Goal: Information Seeking & Learning: Check status

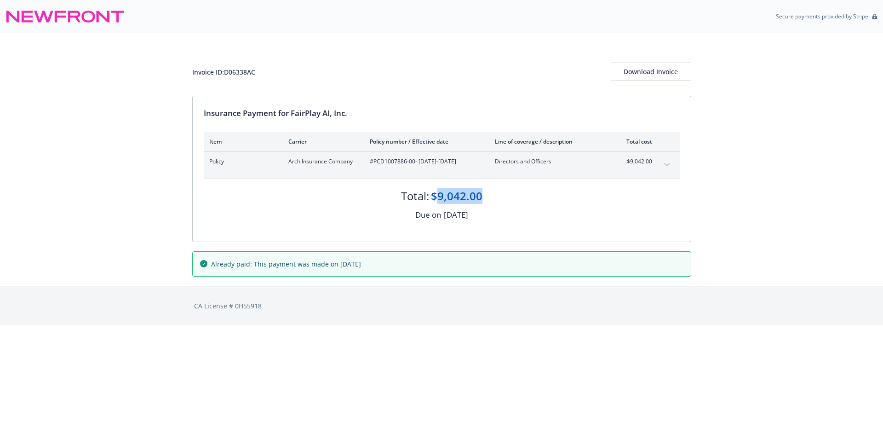
drag, startPoint x: 485, startPoint y: 194, endPoint x: 435, endPoint y: 193, distance: 50.1
click at [435, 193] on div "Total: $9,042.00" at bounding box center [442, 191] width 476 height 25
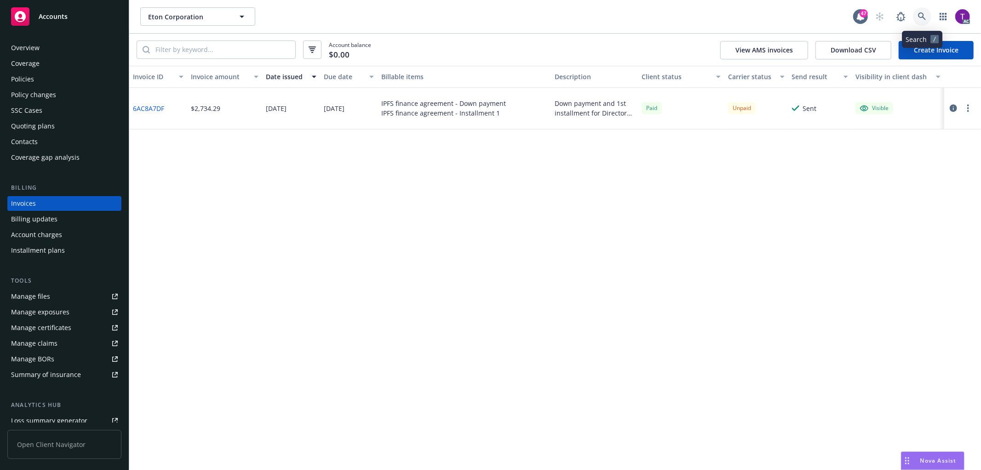
click at [923, 14] on icon at bounding box center [922, 16] width 8 height 8
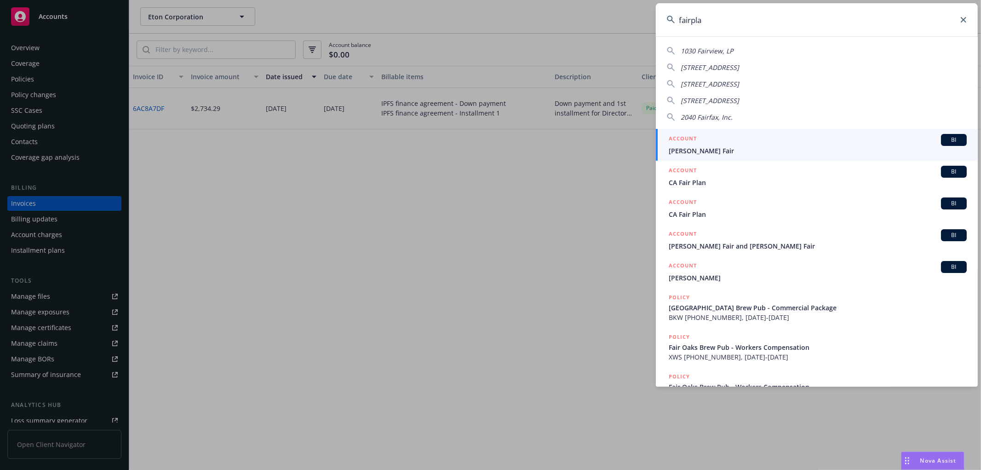
type input "fairplay"
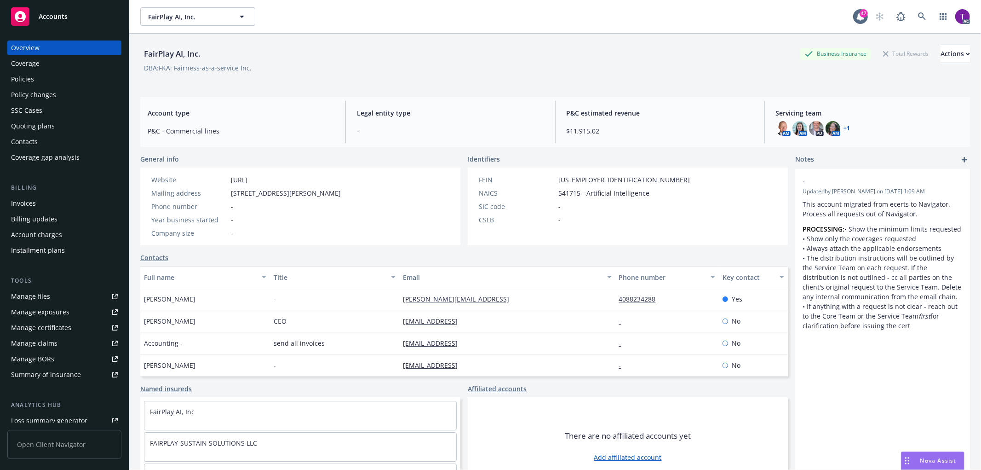
click at [39, 208] on div "Invoices" at bounding box center [64, 203] width 107 height 15
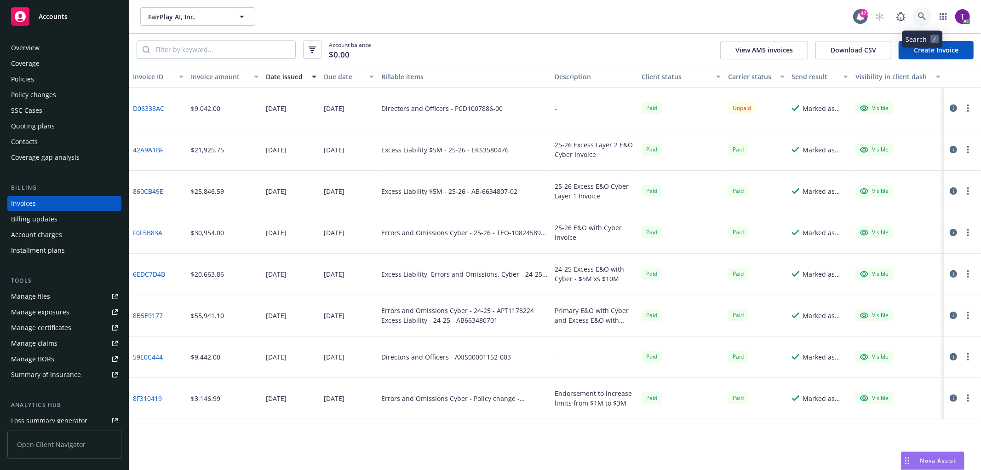
click at [927, 22] on link at bounding box center [922, 16] width 18 height 18
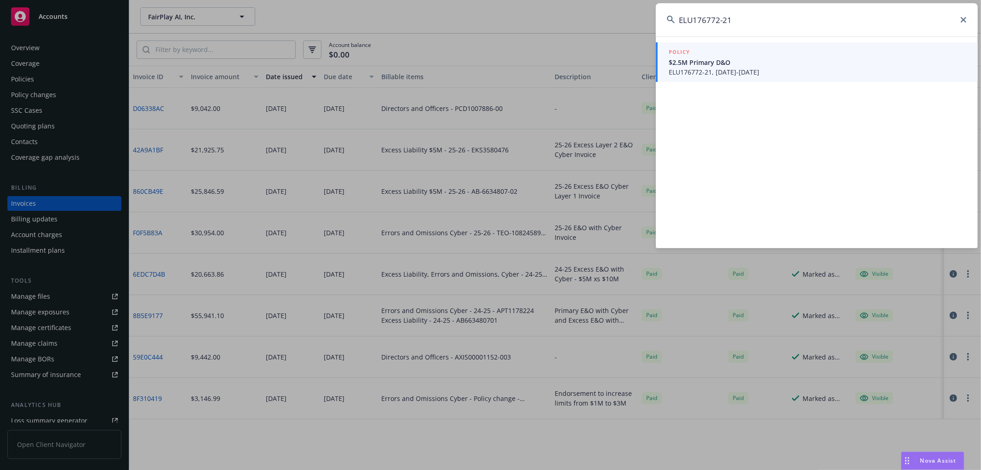
type input "ELU176772-21"
click at [707, 74] on span "ELU176772-21, 07/21/2021-05/23/2025" at bounding box center [818, 72] width 298 height 10
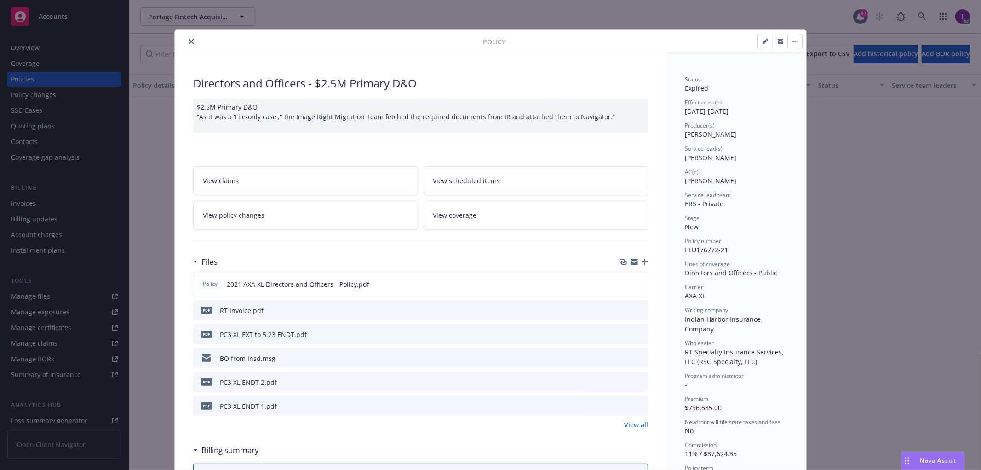
click at [189, 39] on icon "close" at bounding box center [192, 42] width 6 height 6
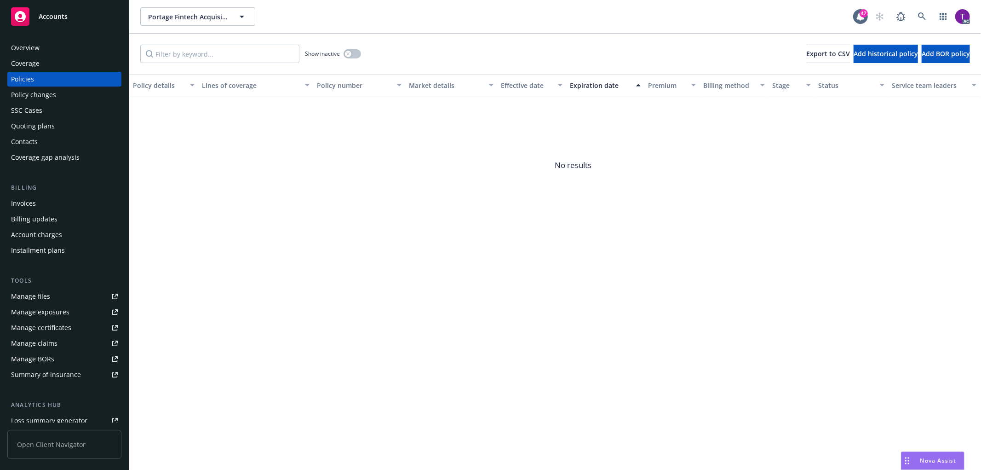
click at [24, 49] on div "Overview" at bounding box center [25, 47] width 29 height 15
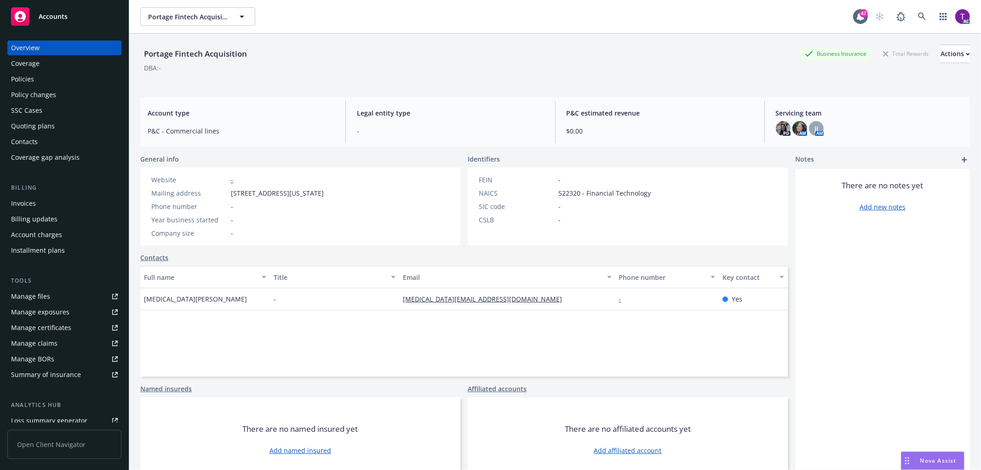
click at [26, 205] on div "Invoices" at bounding box center [23, 203] width 25 height 15
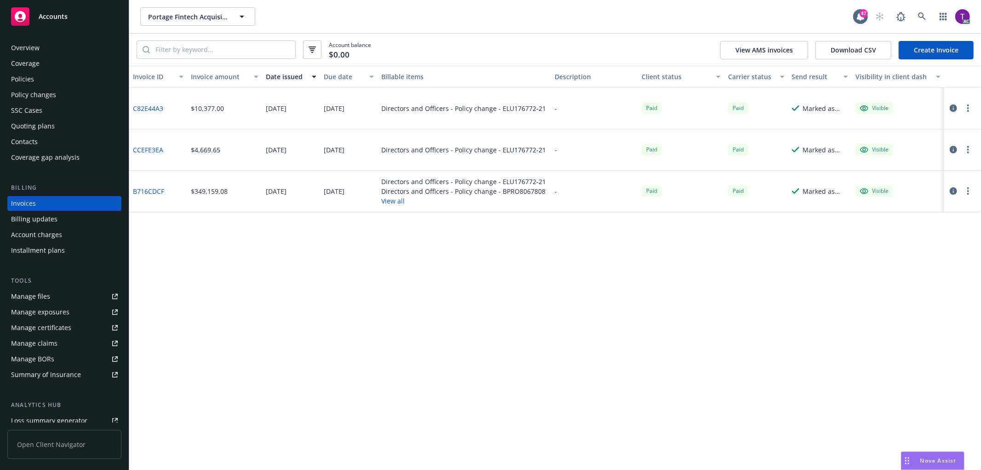
click at [502, 108] on div "Directors and Officers - Policy change - ELU176772-21" at bounding box center [463, 108] width 165 height 10
drag, startPoint x: 499, startPoint y: 107, endPoint x: 545, endPoint y: 109, distance: 45.2
click at [545, 109] on div "Directors and Officers - Policy change - ELU176772-21" at bounding box center [464, 108] width 173 height 41
copy div "ELU176772-21"
click at [918, 11] on link at bounding box center [922, 16] width 18 height 18
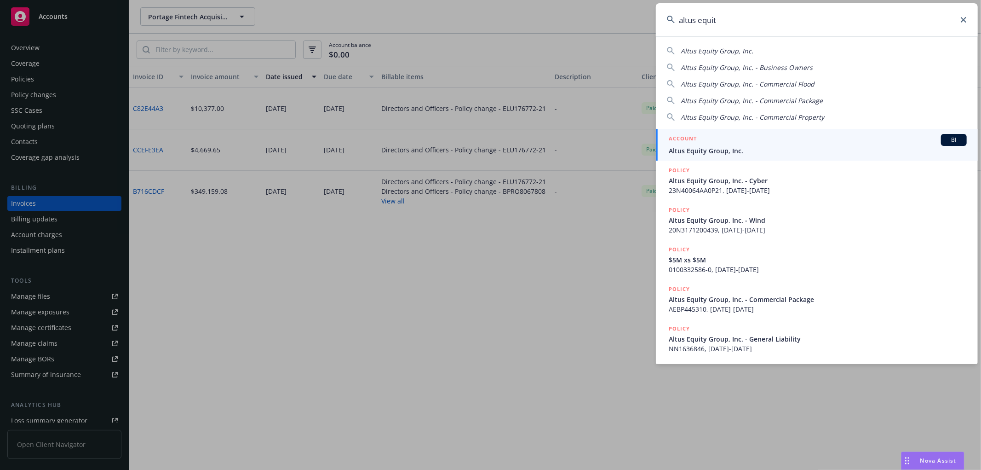
type input "altus equit"
click at [780, 136] on div "ACCOUNT BI" at bounding box center [818, 140] width 298 height 12
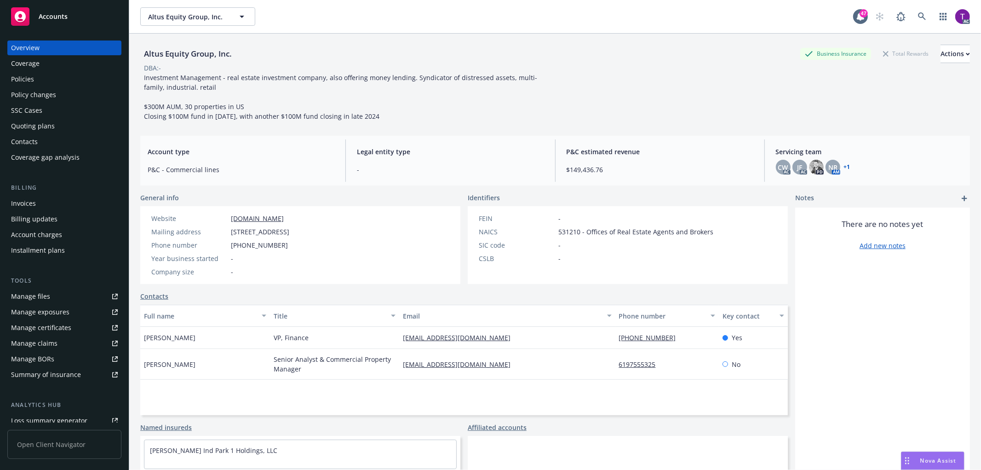
click at [52, 201] on div "Invoices" at bounding box center [64, 203] width 107 height 15
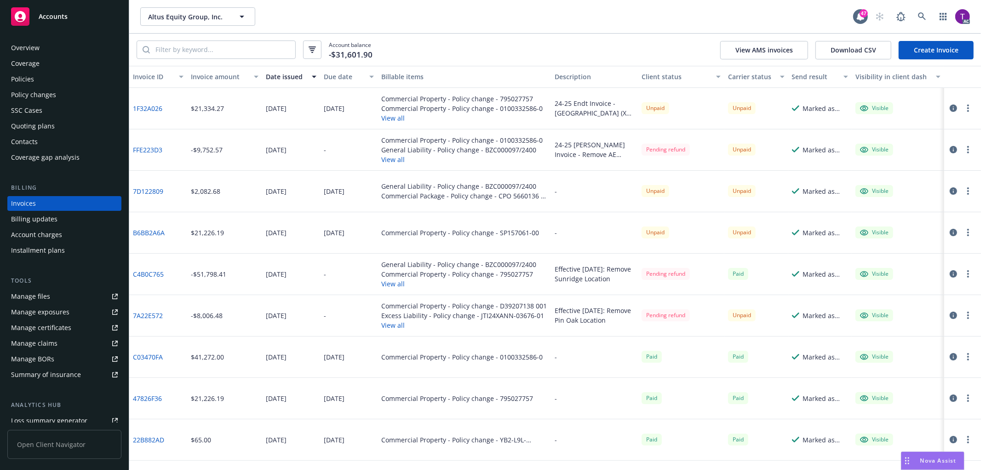
click at [146, 228] on link "B6BB2A6A" at bounding box center [149, 233] width 32 height 10
click at [146, 103] on link "1F32A026" at bounding box center [147, 108] width 29 height 10
click at [923, 14] on icon at bounding box center [922, 16] width 8 height 8
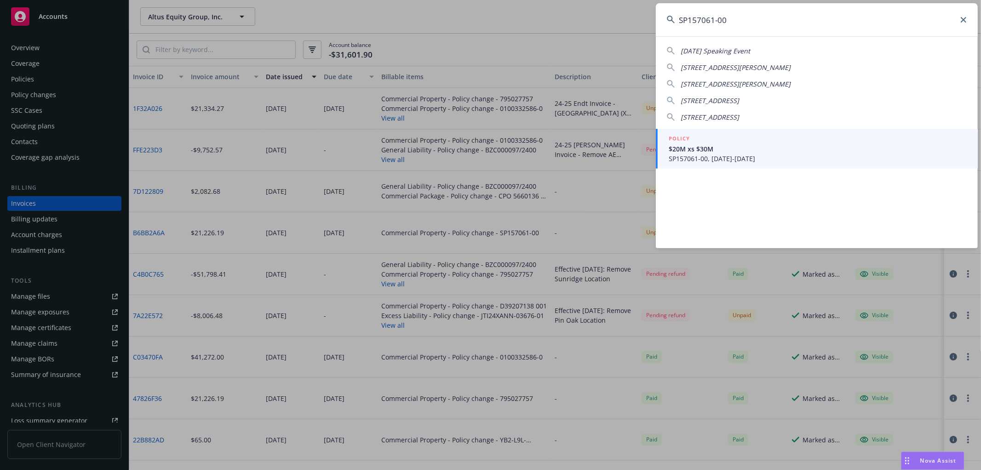
type input "SP157061-00"
click at [697, 161] on span "SP157061-00, 11/01/2024-11/01/2025" at bounding box center [818, 159] width 298 height 10
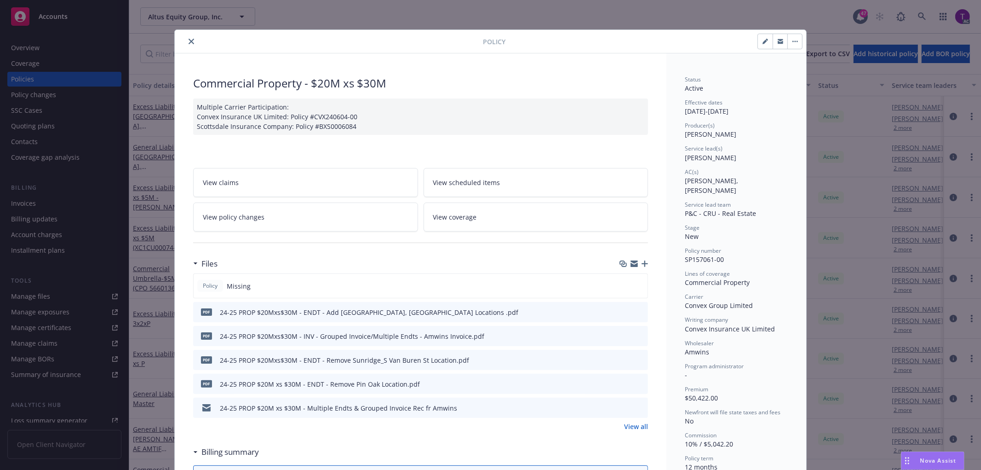
click at [636, 334] on icon "preview file" at bounding box center [639, 335] width 8 height 6
click at [189, 44] on icon "close" at bounding box center [192, 42] width 6 height 6
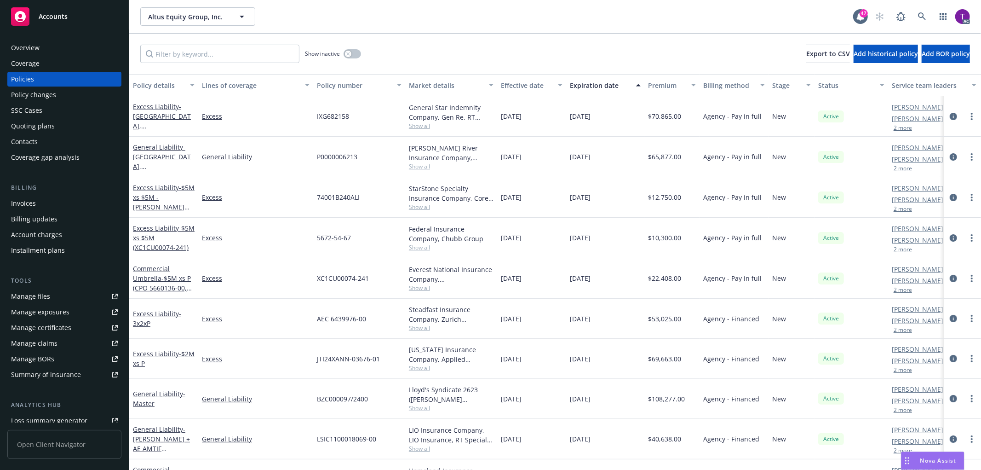
click at [26, 204] on div "Invoices" at bounding box center [23, 203] width 25 height 15
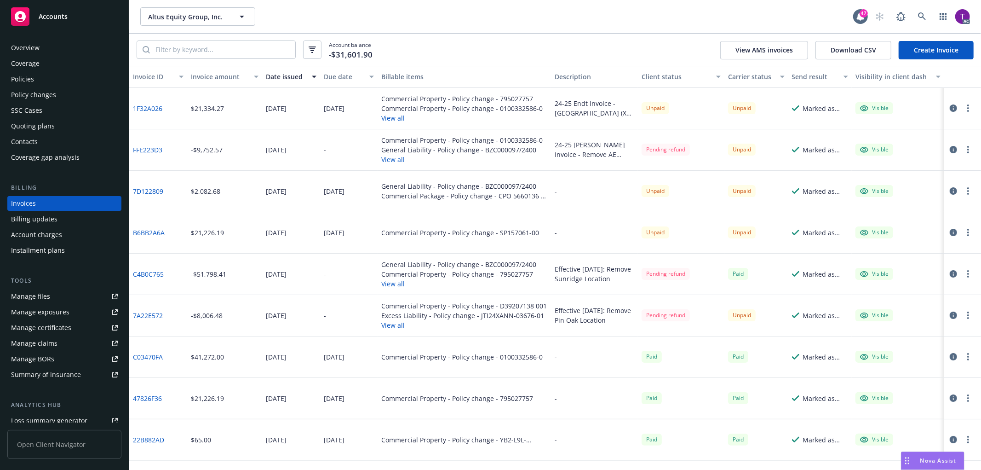
click at [950, 233] on icon "button" at bounding box center [953, 232] width 7 height 7
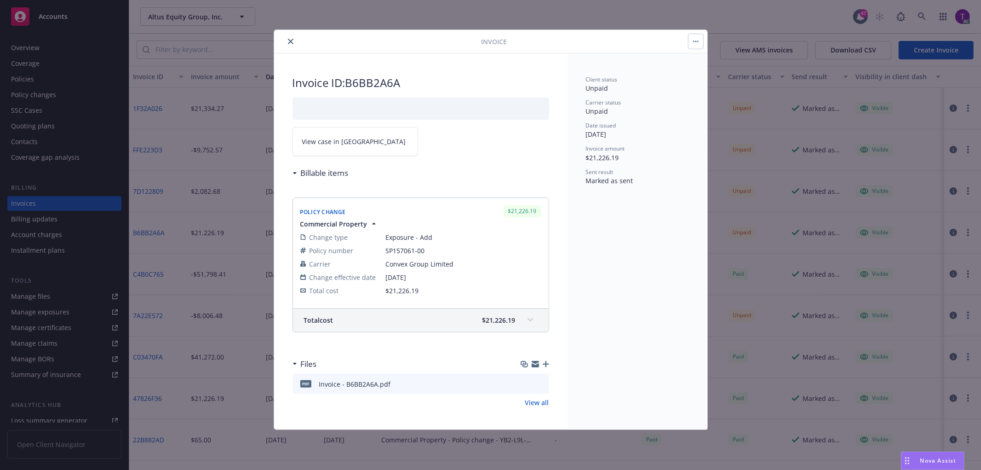
click at [336, 144] on span "View case in SSC" at bounding box center [354, 142] width 104 height 10
click at [291, 37] on button "close" at bounding box center [290, 41] width 11 height 11
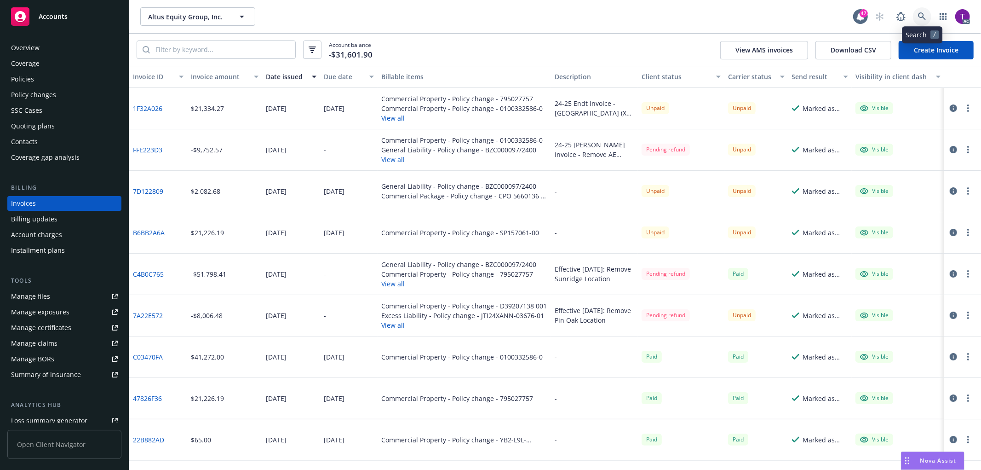
click at [927, 12] on link at bounding box center [922, 16] width 18 height 18
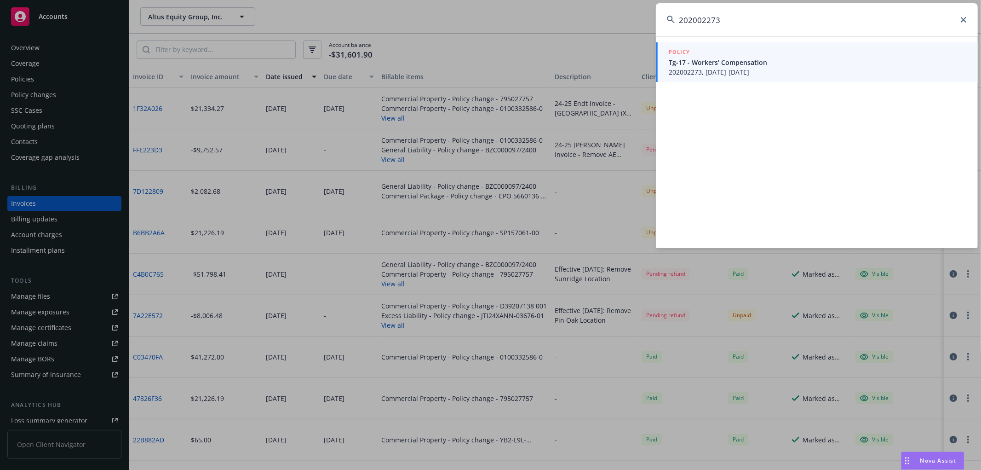
type input "202002273"
click at [774, 62] on span "Tg-17 - Workers' Compensation" at bounding box center [818, 62] width 298 height 10
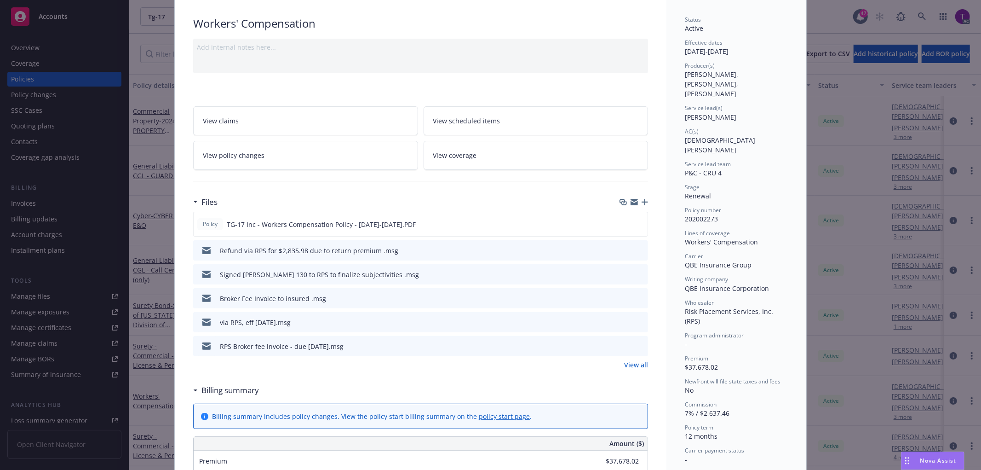
scroll to position [30, 0]
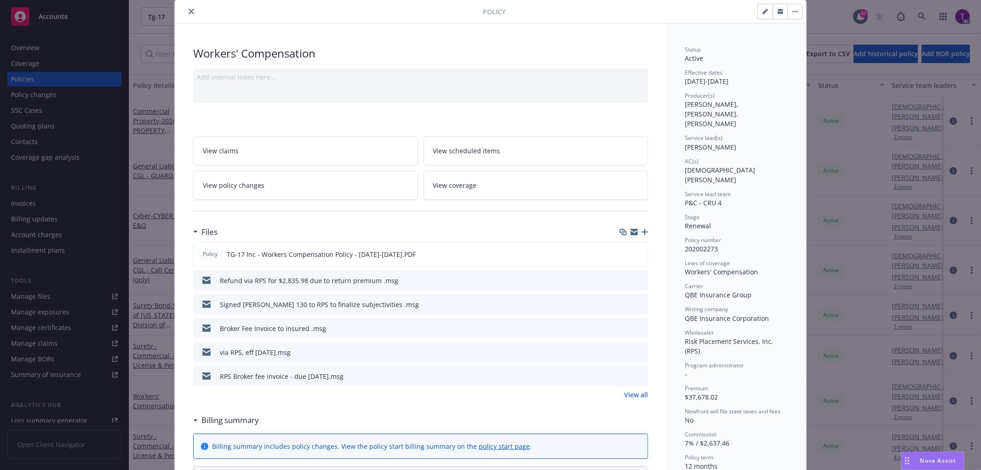
click at [189, 10] on icon "close" at bounding box center [192, 12] width 6 height 6
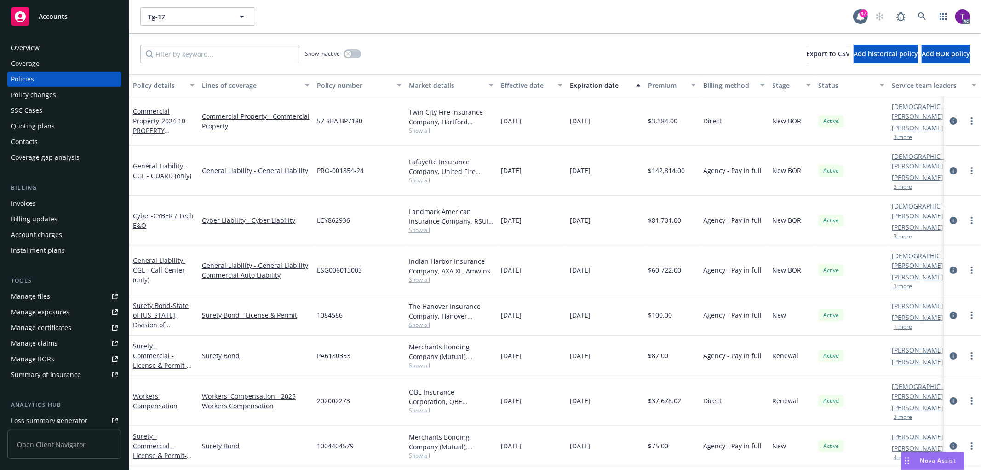
click at [22, 205] on div "Invoices" at bounding box center [23, 203] width 25 height 15
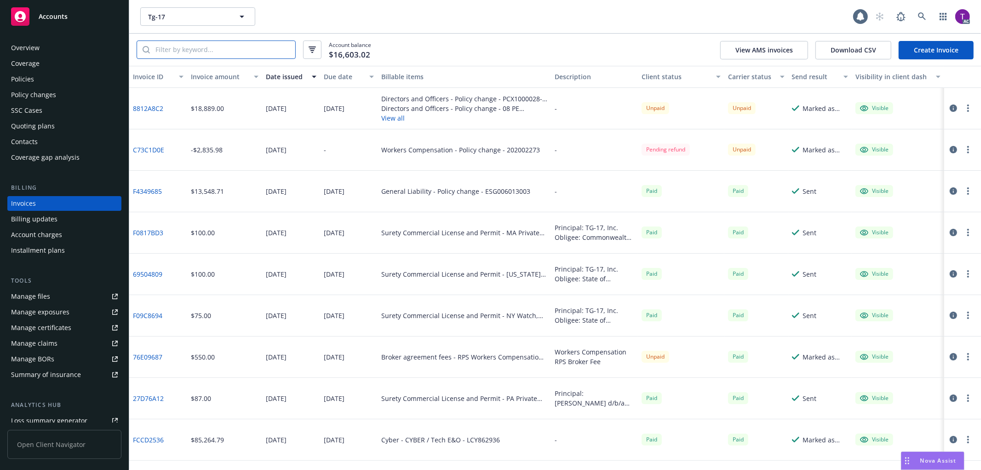
click at [201, 45] on input "search" at bounding box center [222, 49] width 145 height 17
paste input "202002273"
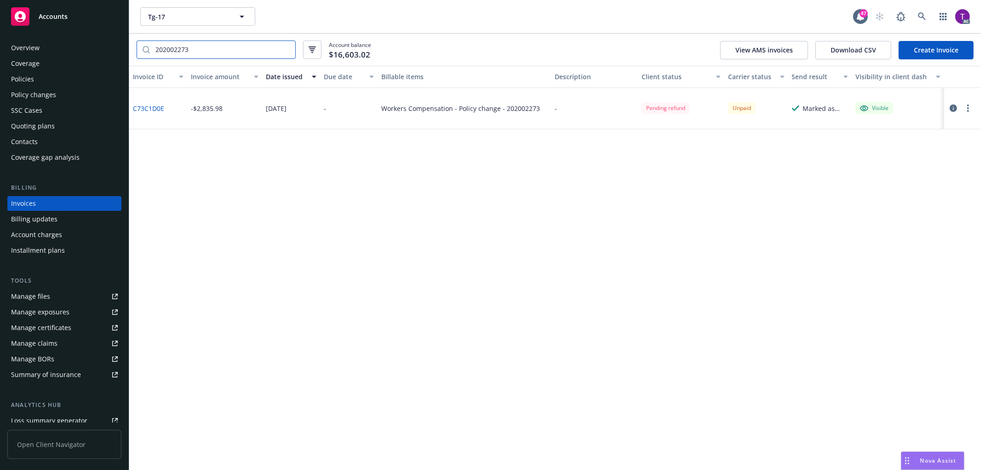
type input "202002273"
click at [315, 51] on icon "button" at bounding box center [312, 49] width 7 height 6
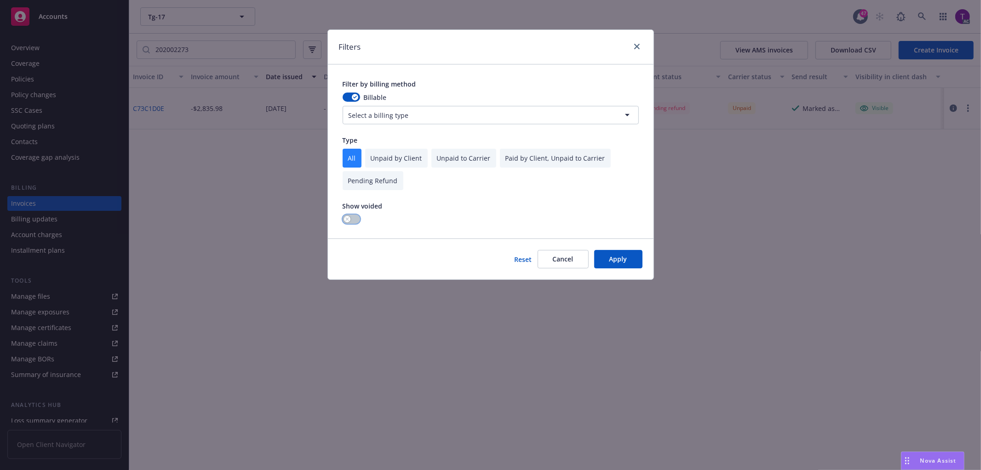
click at [345, 219] on icon "button" at bounding box center [347, 219] width 4 height 4
click at [624, 261] on button "Apply" at bounding box center [618, 259] width 48 height 18
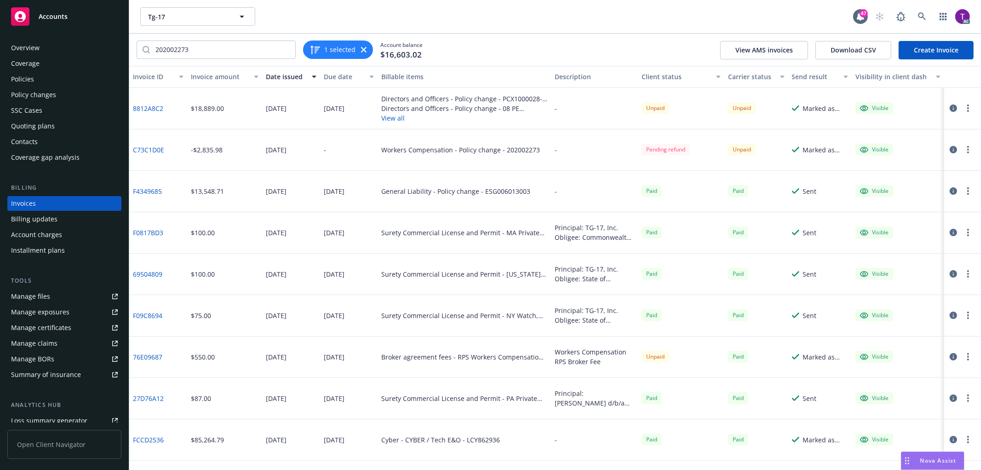
click at [206, 75] on div "Invoice amount" at bounding box center [219, 77] width 57 height 10
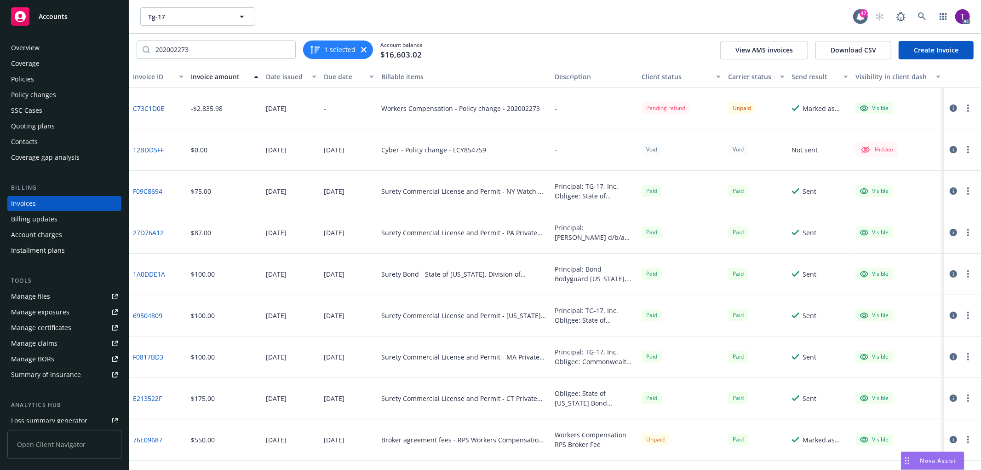
click at [145, 439] on link "76E09687" at bounding box center [147, 440] width 29 height 10
click at [920, 14] on icon at bounding box center [922, 16] width 8 height 8
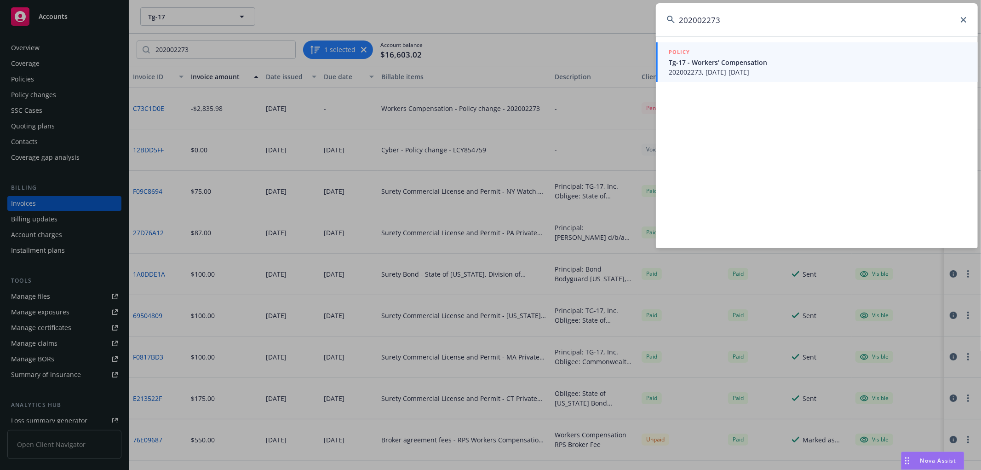
type input "202002273"
click at [763, 66] on span "Tg-17 - Workers' Compensation" at bounding box center [818, 62] width 298 height 10
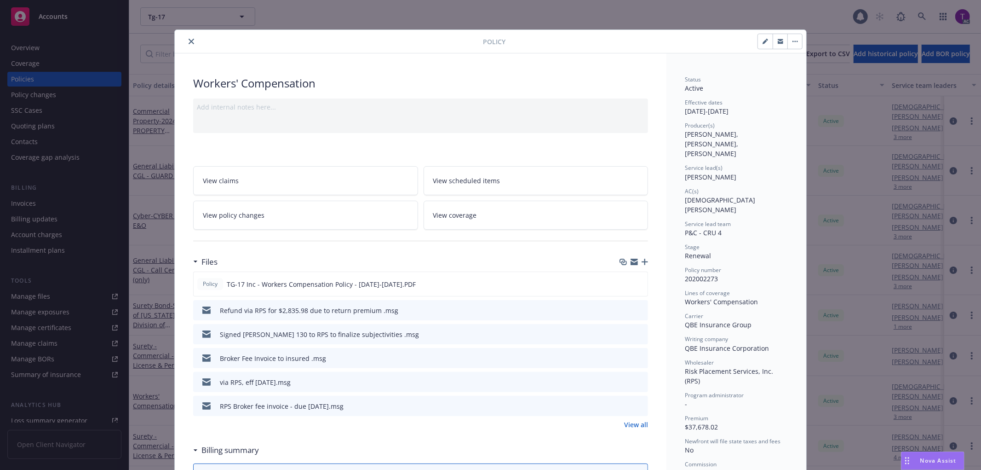
scroll to position [28, 0]
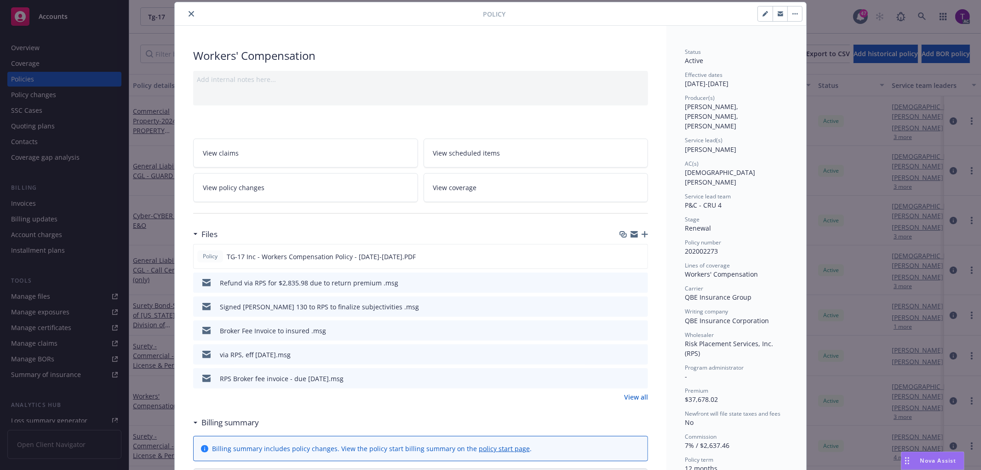
drag, startPoint x: 186, startPoint y: 11, endPoint x: 182, endPoint y: 16, distance: 6.9
click at [189, 11] on icon "close" at bounding box center [192, 14] width 6 height 6
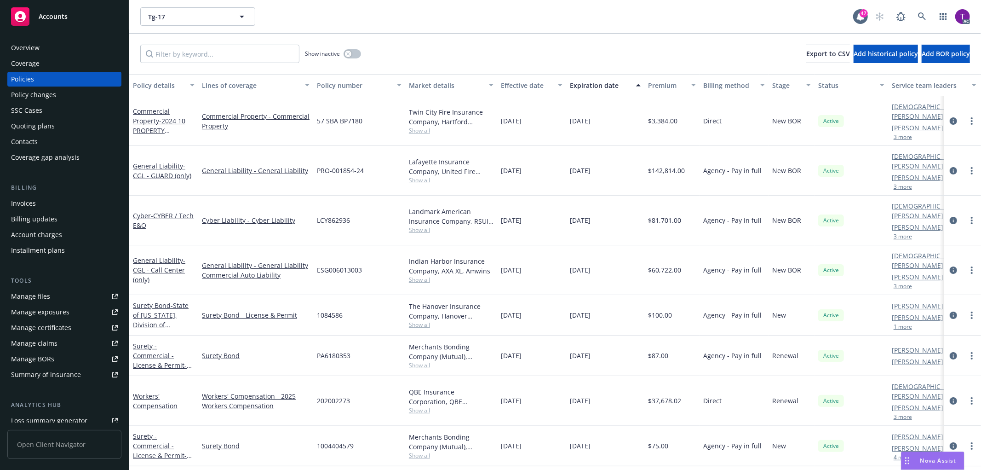
click at [38, 199] on div "Invoices" at bounding box center [64, 203] width 107 height 15
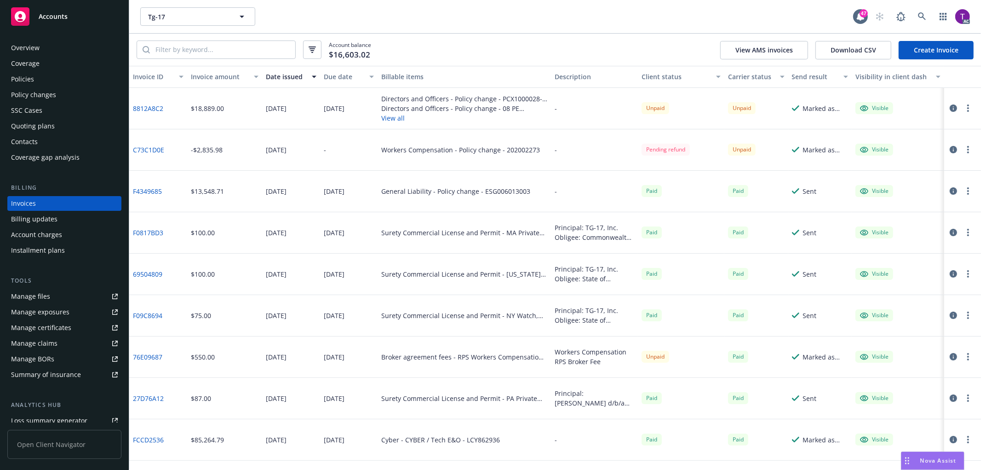
click at [212, 72] on div "Invoice amount" at bounding box center [219, 77] width 57 height 10
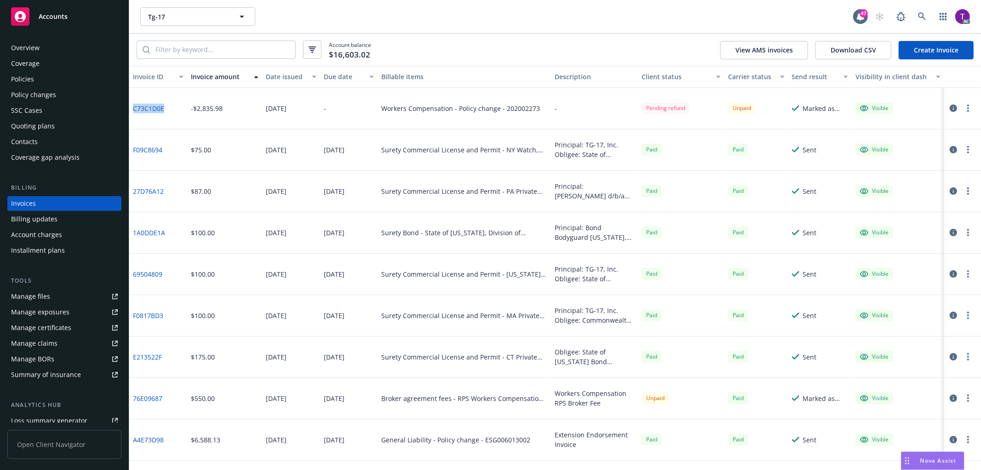
drag, startPoint x: 154, startPoint y: 111, endPoint x: 134, endPoint y: 107, distance: 20.2
click at [134, 107] on div "C73C1D0E" at bounding box center [158, 108] width 58 height 41
click at [918, 13] on icon at bounding box center [922, 16] width 8 height 8
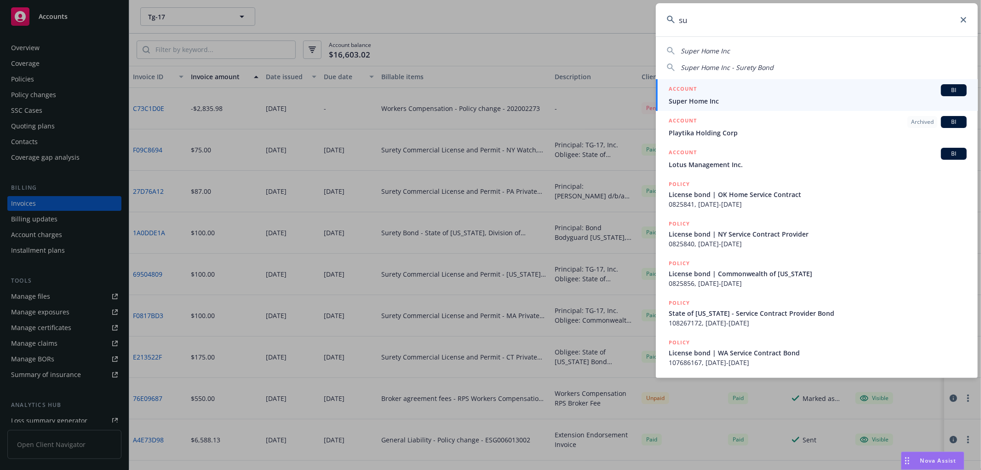
type input "s"
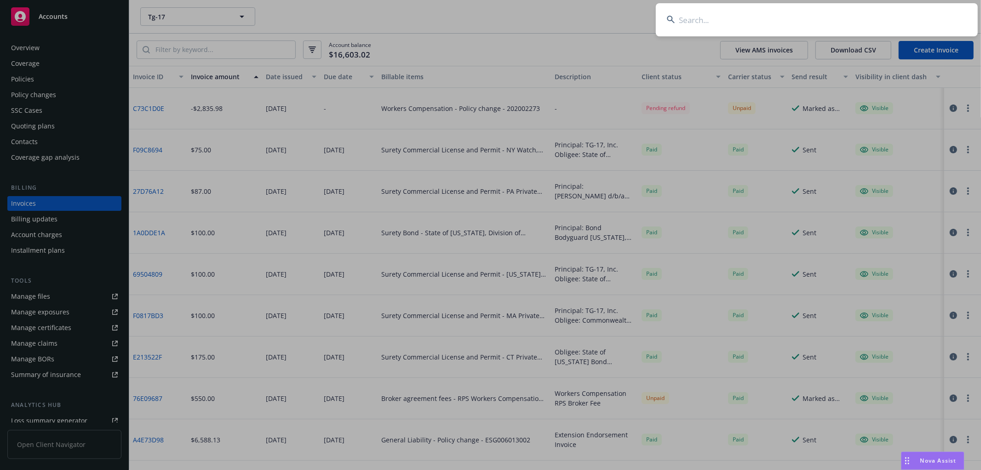
click at [718, 21] on input at bounding box center [817, 19] width 322 height 33
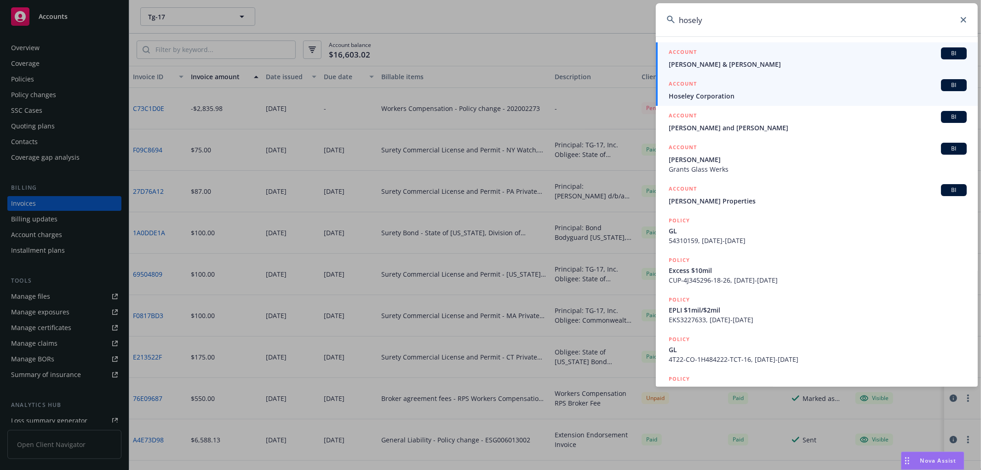
type input "hosely"
click at [693, 92] on span "Hoseley Corporation" at bounding box center [818, 96] width 298 height 10
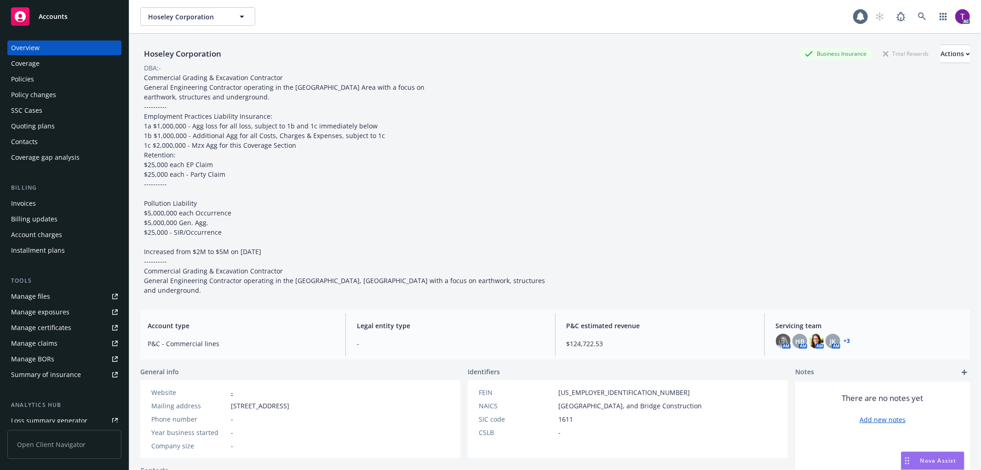
click at [29, 201] on div "Invoices" at bounding box center [23, 203] width 25 height 15
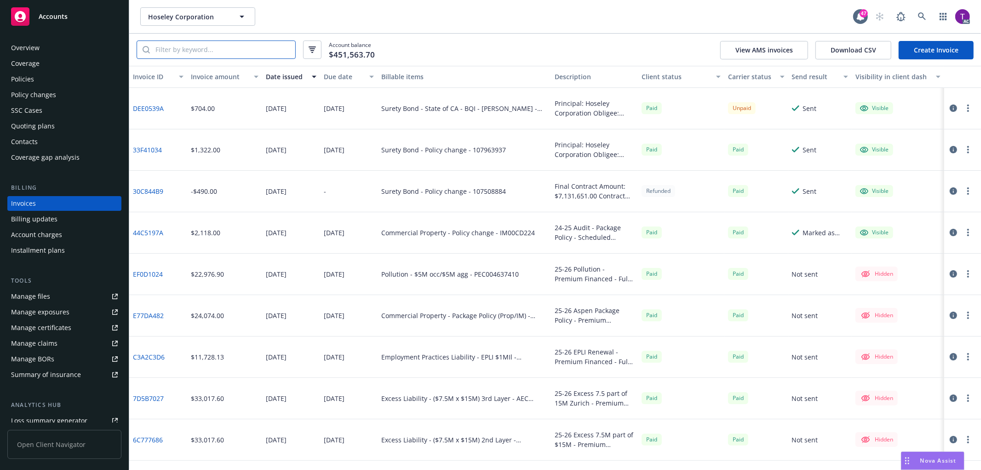
click at [185, 43] on input "search" at bounding box center [222, 49] width 145 height 17
paste input "DEE0539A"
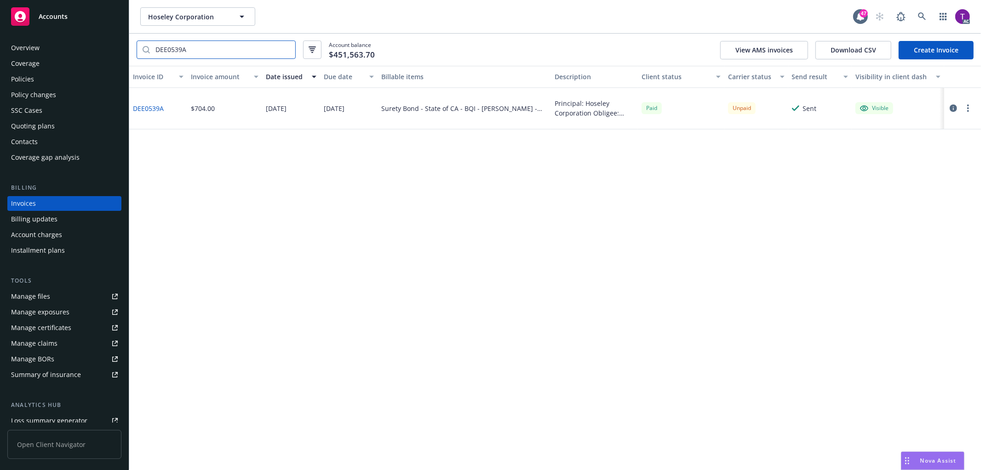
type input "DEE0539A"
click at [139, 110] on link "DEE0539A" at bounding box center [148, 108] width 31 height 10
click at [915, 16] on link at bounding box center [922, 16] width 18 height 18
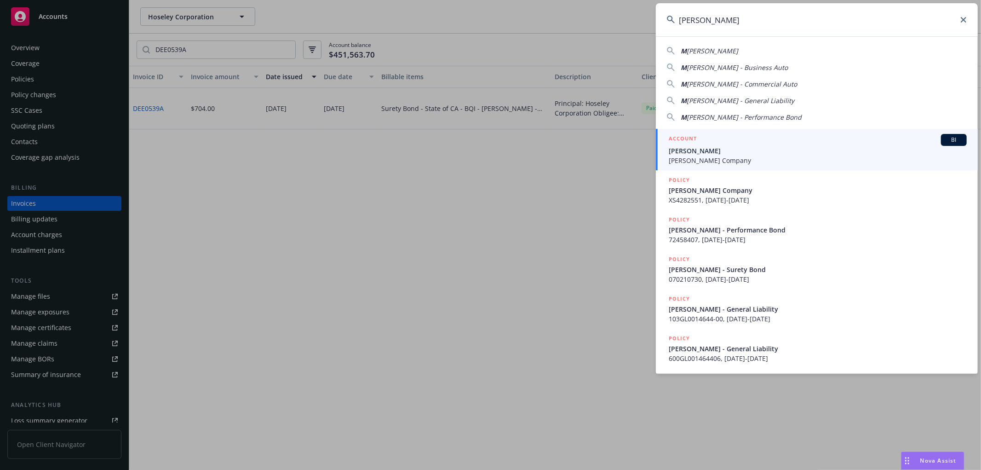
type input "MICHAEL G. MCKIM"
click at [686, 144] on h5 "ACCOUNT" at bounding box center [683, 139] width 28 height 11
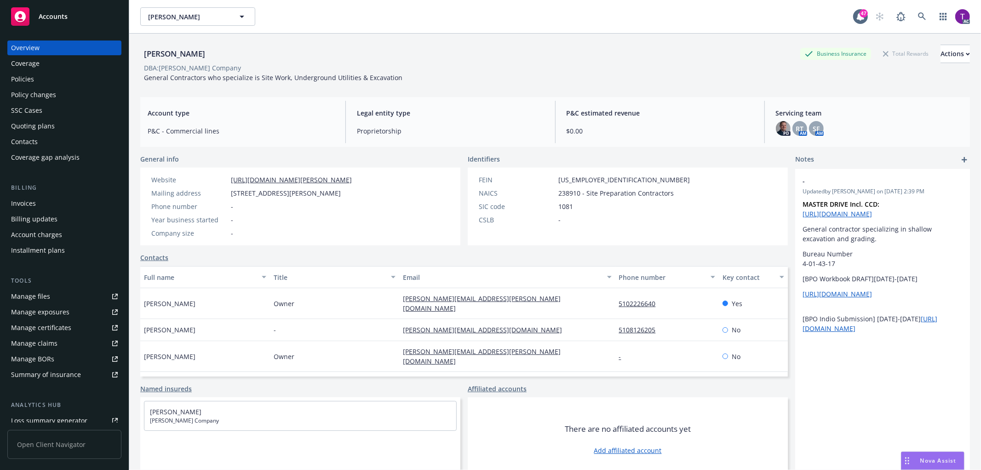
click at [12, 199] on div "Invoices" at bounding box center [23, 203] width 25 height 15
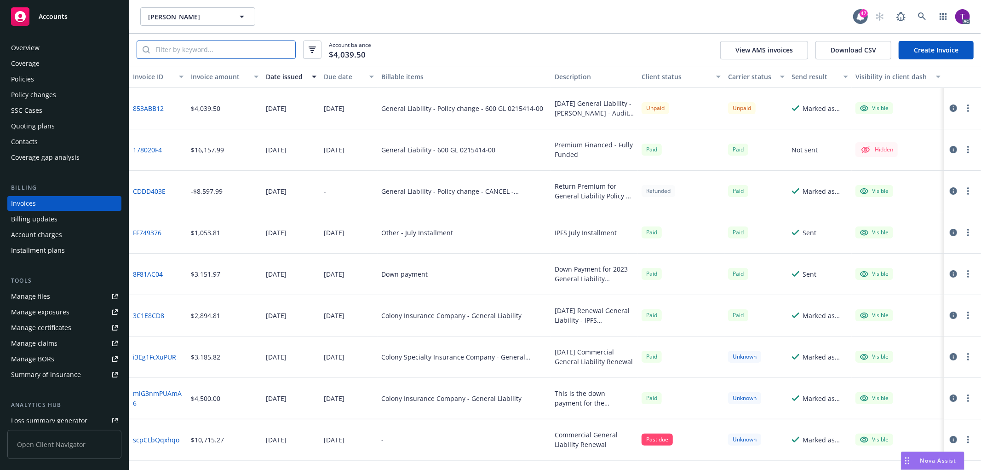
click at [253, 51] on input "search" at bounding box center [222, 49] width 145 height 17
paste input "600GL021541400"
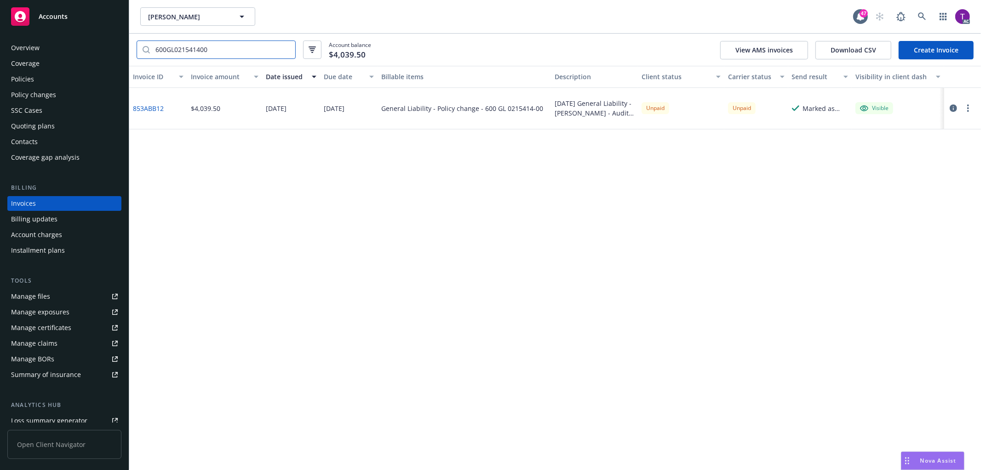
drag, startPoint x: 241, startPoint y: 49, endPoint x: 72, endPoint y: 23, distance: 171.7
click at [72, 23] on div "Accounts Overview Coverage Policies Policy changes SSC Cases Quoting plans Cont…" at bounding box center [490, 235] width 981 height 470
paste input "01"
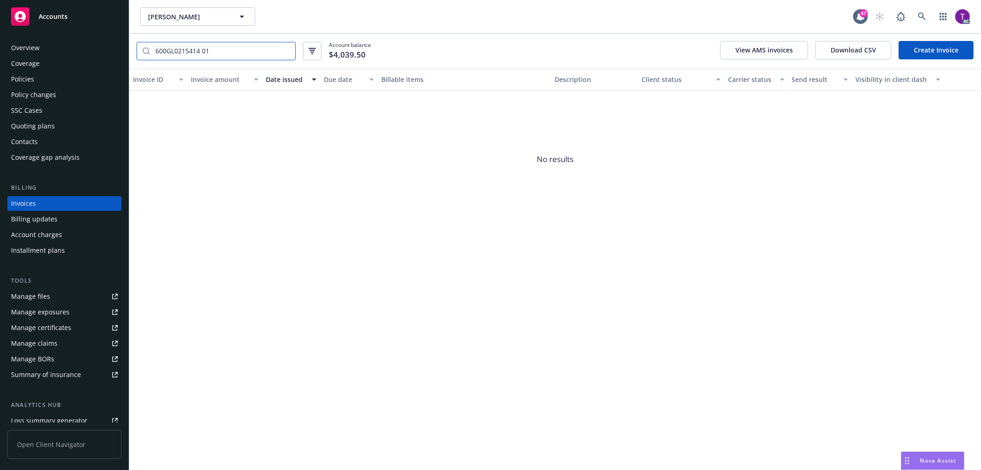
click at [204, 52] on input "600GL0215414 01" at bounding box center [222, 50] width 145 height 17
click at [247, 48] on input "600GL021541401" at bounding box center [222, 50] width 145 height 17
type input "600GL021541401"
drag, startPoint x: 240, startPoint y: 49, endPoint x: 226, endPoint y: 50, distance: 13.3
click at [239, 50] on input "600GL021541401" at bounding box center [222, 50] width 145 height 17
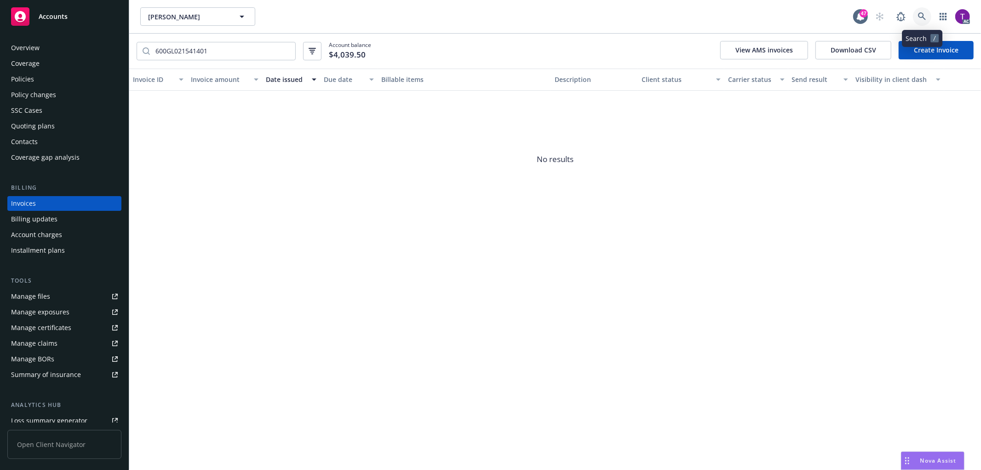
click at [925, 17] on icon at bounding box center [922, 16] width 8 height 8
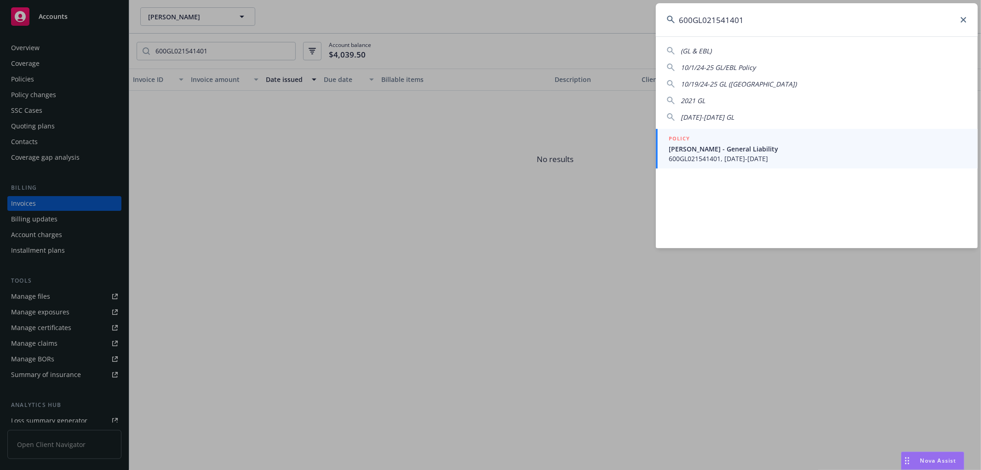
type input "600GL021541401"
click at [751, 148] on span "Michael G McKim - General Liability" at bounding box center [818, 149] width 298 height 10
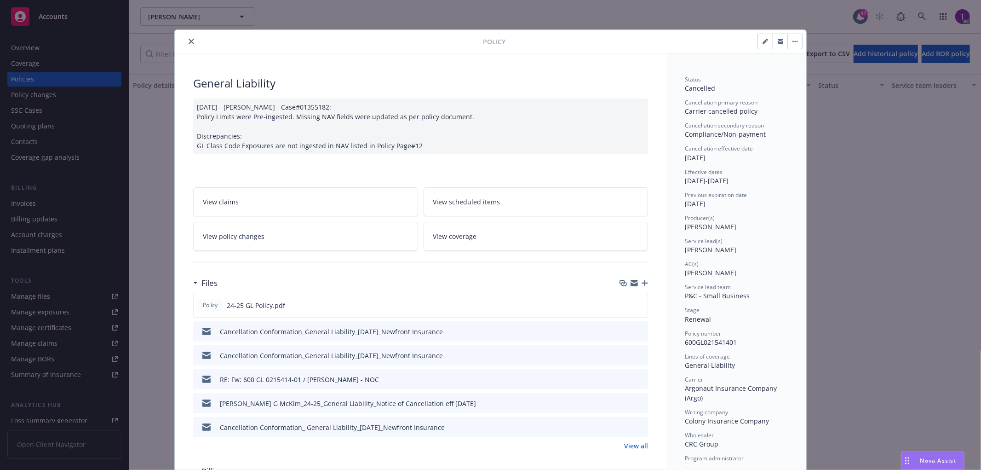
drag, startPoint x: 189, startPoint y: 42, endPoint x: 182, endPoint y: 48, distance: 9.1
click at [189, 42] on icon "close" at bounding box center [192, 42] width 6 height 6
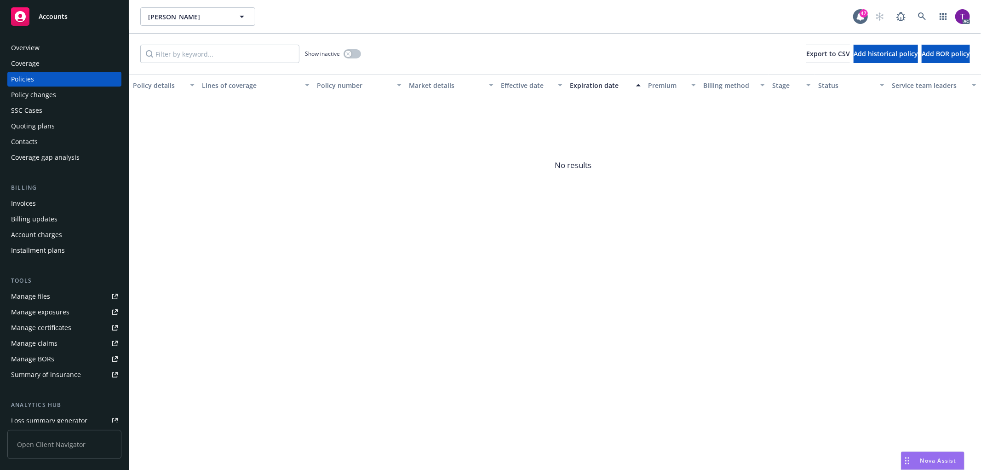
click at [62, 201] on div "Invoices" at bounding box center [64, 203] width 107 height 15
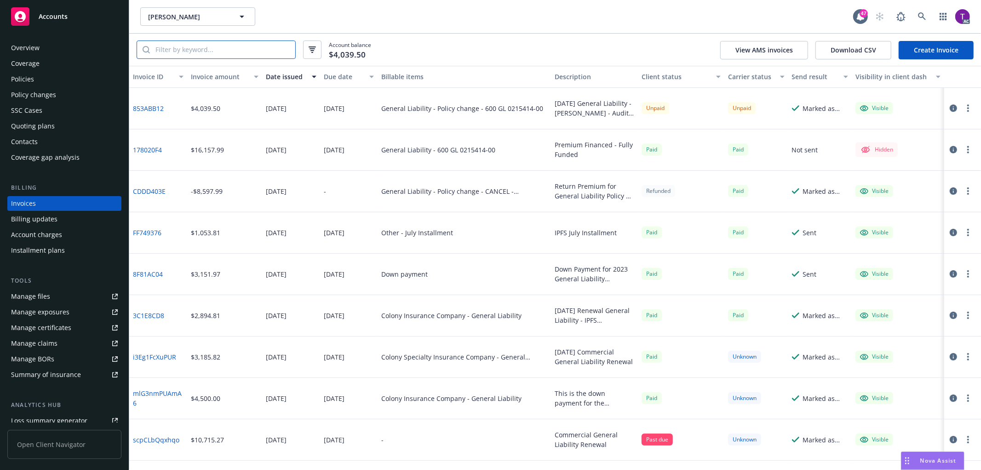
click at [191, 51] on input "search" at bounding box center [222, 49] width 145 height 17
paste input "600GL0215414"
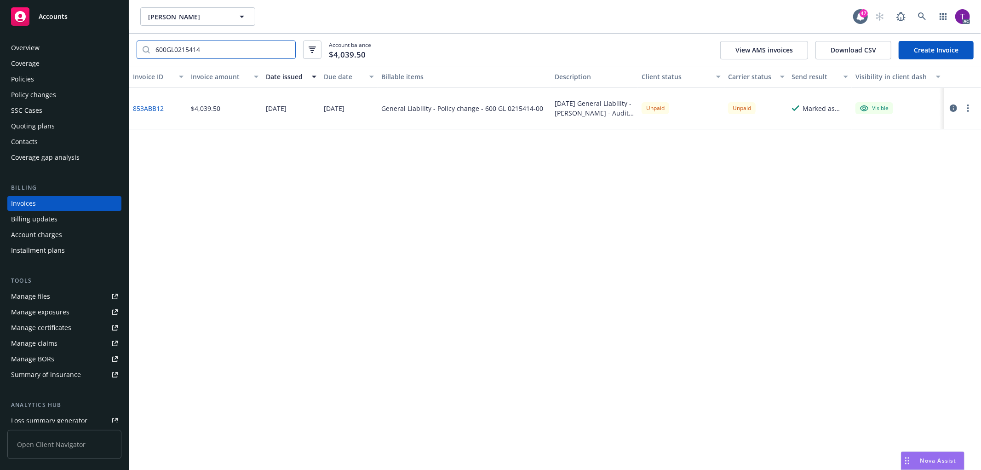
type input "600GL0215414"
click at [924, 16] on icon at bounding box center [922, 16] width 8 height 8
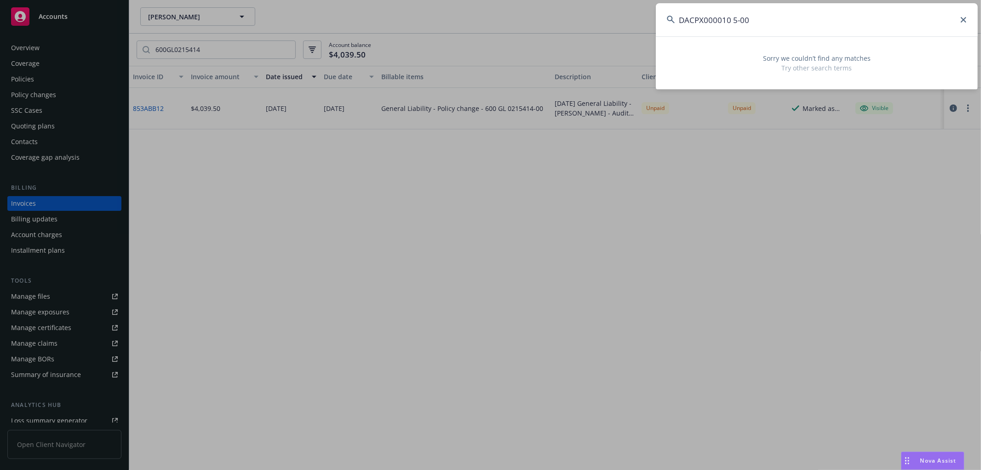
click at [732, 24] on input "DACPX000010 5-00" at bounding box center [817, 19] width 322 height 33
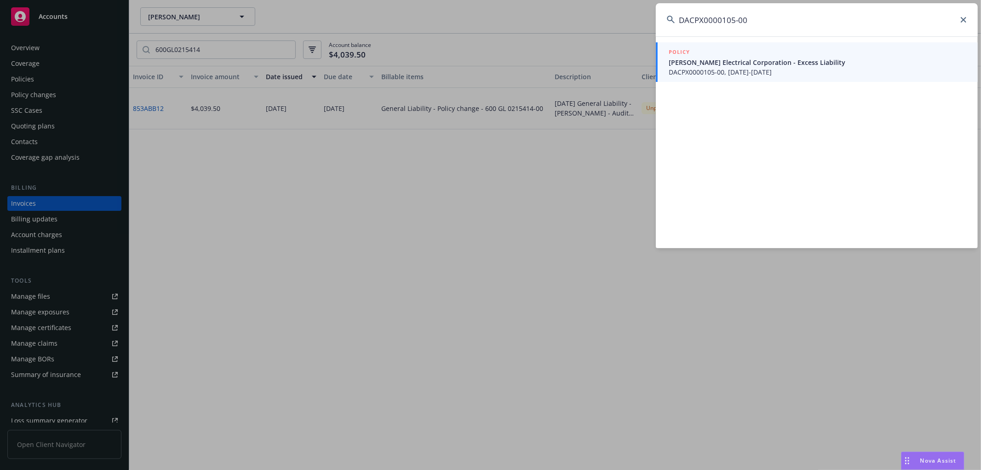
type input "DACPX0000105-00"
click at [735, 66] on span "Taylor Electrical Corporation - Excess Liability" at bounding box center [818, 62] width 298 height 10
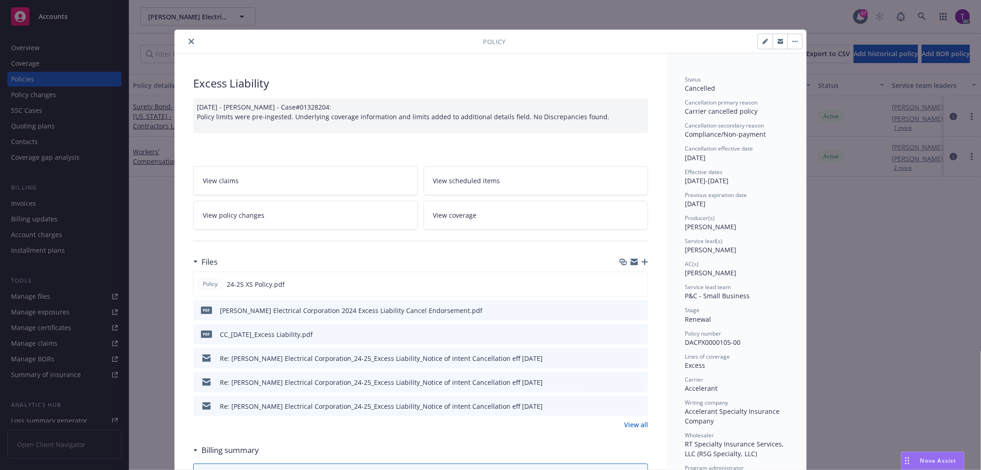
click at [191, 39] on button "close" at bounding box center [191, 41] width 11 height 11
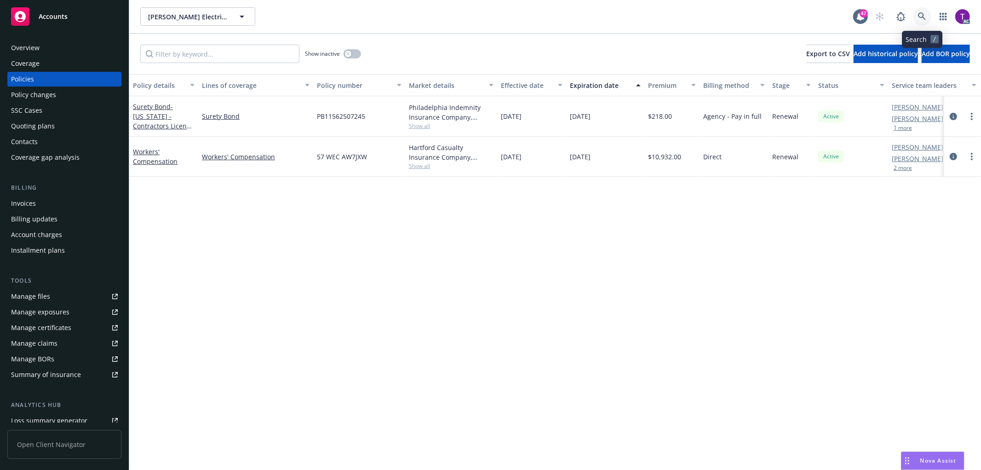
click at [918, 21] on link at bounding box center [922, 16] width 18 height 18
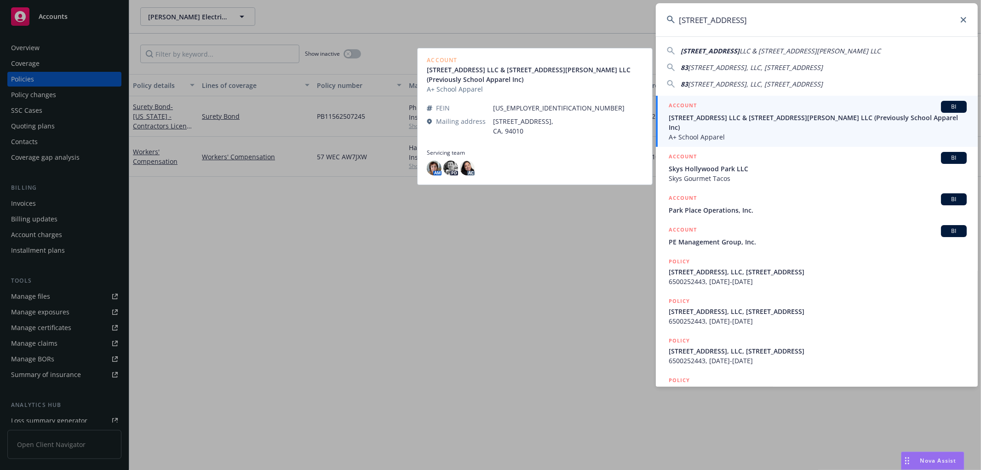
type input "833 Mitten Road"
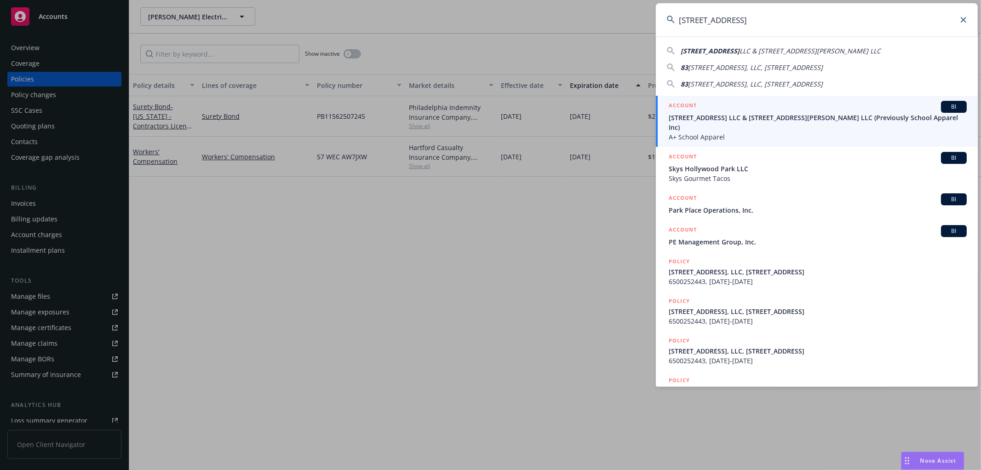
click at [735, 115] on span "833 Mitten Road LLC & 300 West Bradley Street LLC (Previously School Apparel In…" at bounding box center [818, 122] width 298 height 19
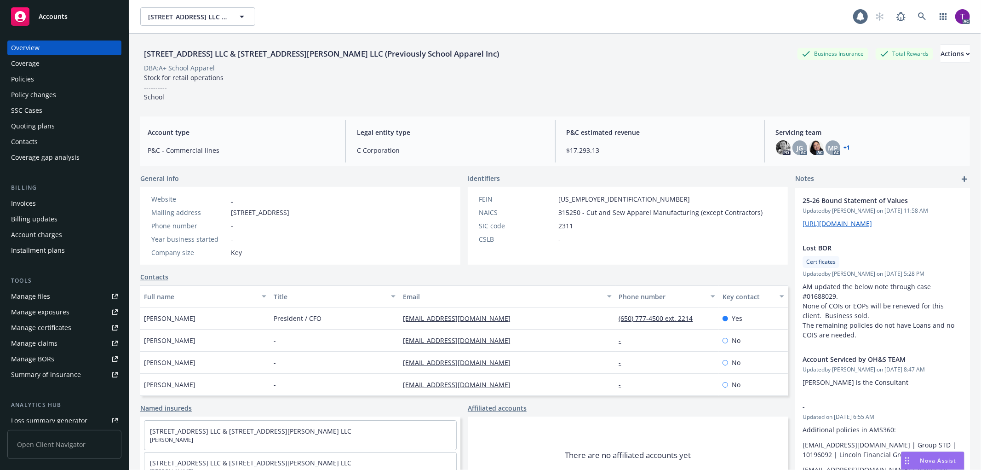
click at [44, 206] on div "Invoices" at bounding box center [64, 203] width 107 height 15
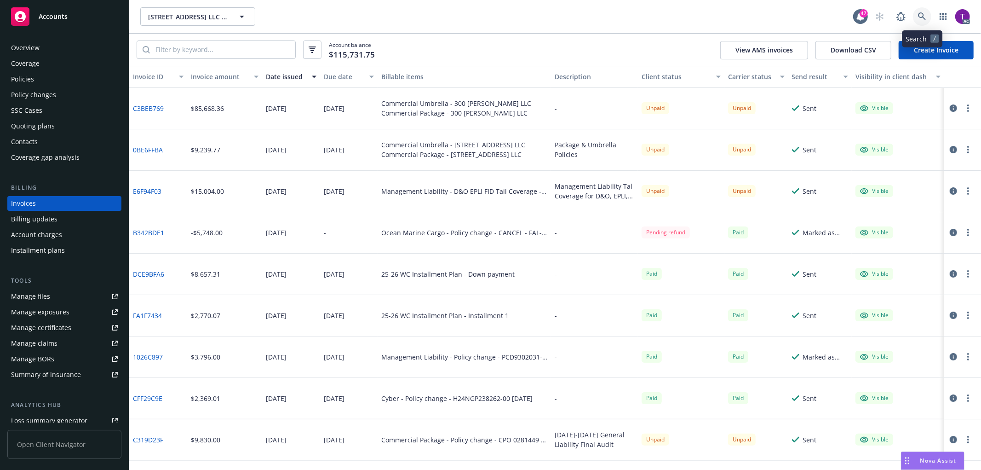
click at [923, 20] on icon at bounding box center [922, 16] width 8 height 8
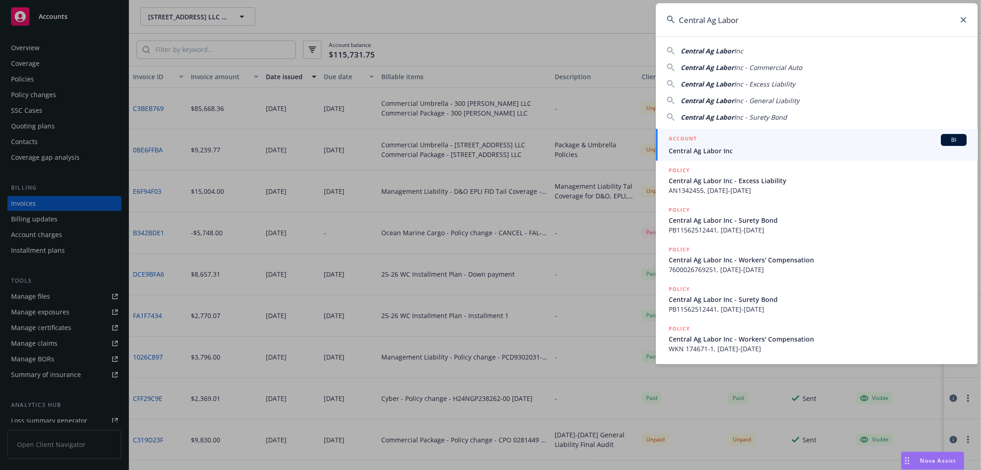
type input "Central Ag Labor"
click at [704, 143] on div "ACCOUNT BI" at bounding box center [818, 140] width 298 height 12
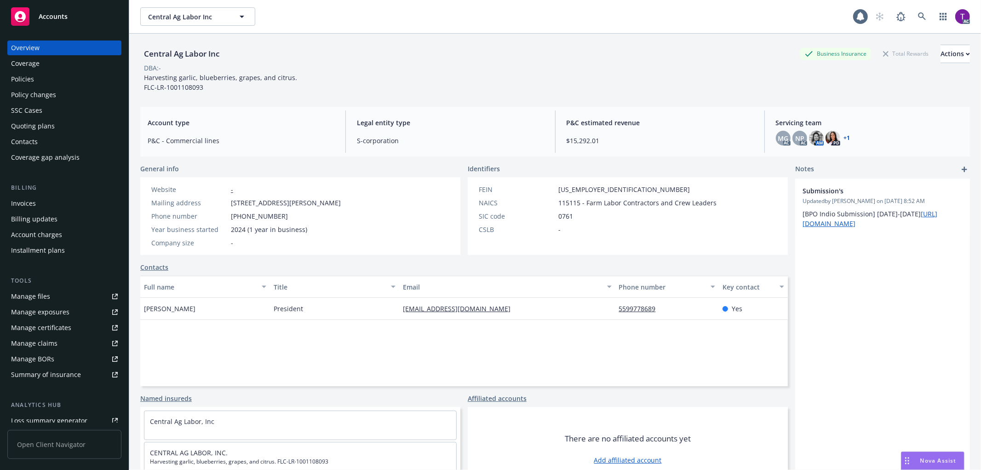
click at [48, 200] on div "Invoices" at bounding box center [64, 203] width 107 height 15
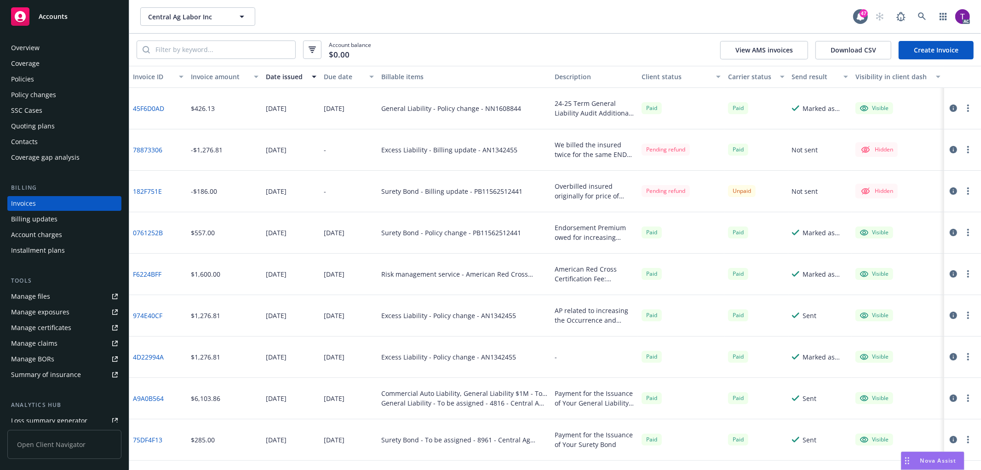
click at [210, 79] on div "Invoice amount" at bounding box center [219, 77] width 57 height 10
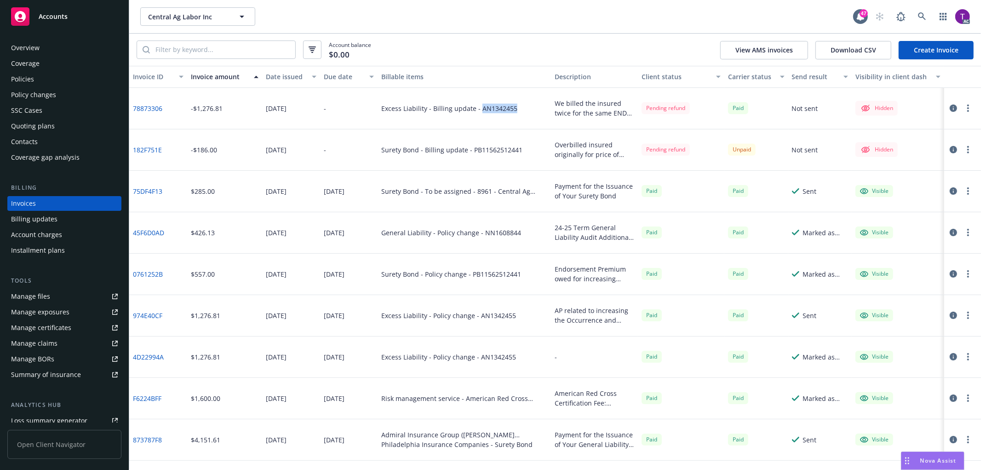
drag, startPoint x: 476, startPoint y: 112, endPoint x: 510, endPoint y: 113, distance: 33.6
click at [510, 113] on div "Excess Liability - Billing update - AN1342455" at bounding box center [464, 108] width 173 height 41
copy div "AN1342455"
click at [184, 43] on input "search" at bounding box center [222, 49] width 145 height 17
paste input "AN1342455"
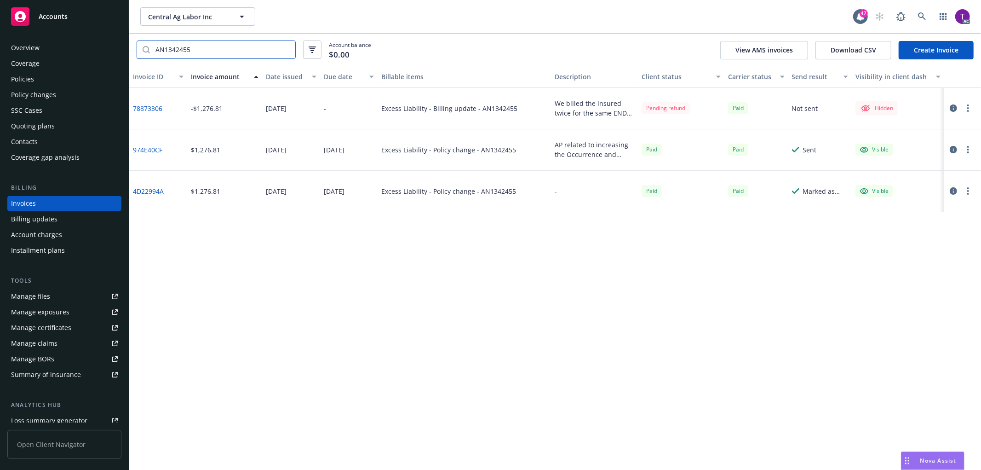
type input "AN1342455"
click at [927, 22] on link at bounding box center [922, 16] width 18 height 18
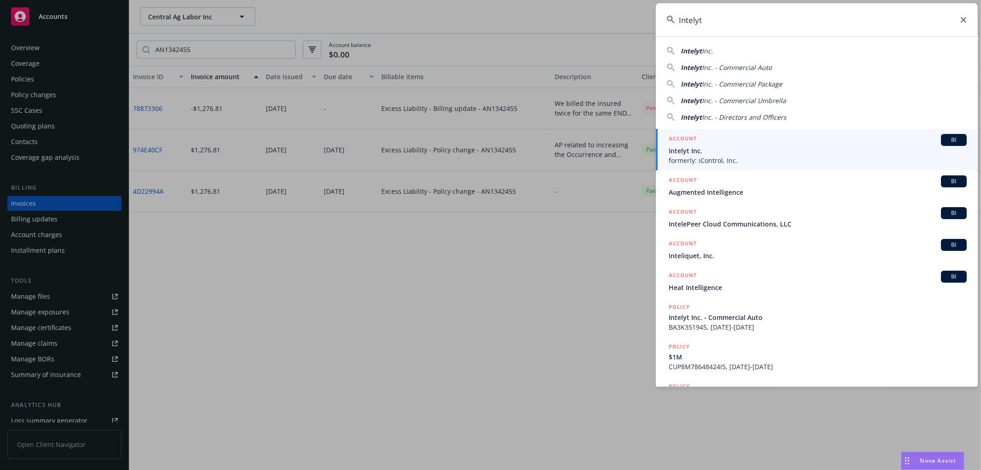
type input "Intelyt"
click at [708, 161] on span "formerly: iControl, Inc." at bounding box center [818, 160] width 298 height 10
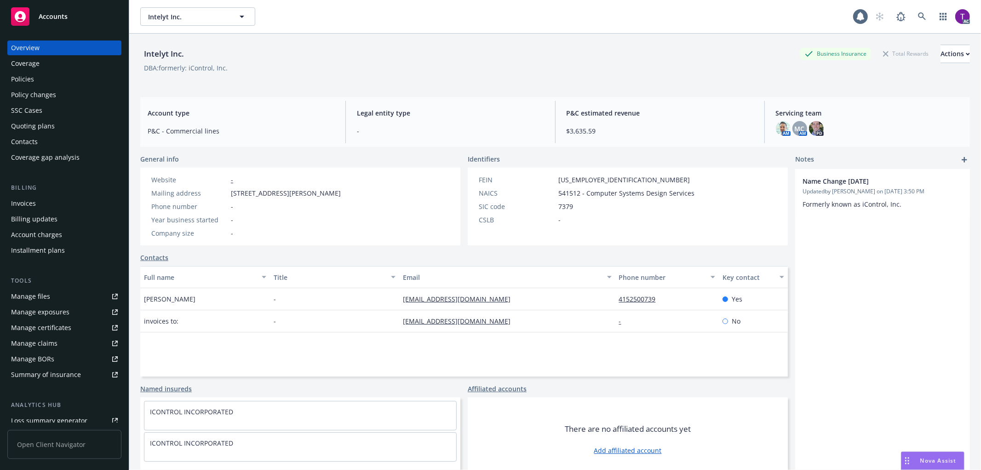
click at [28, 198] on div "Invoices" at bounding box center [23, 203] width 25 height 15
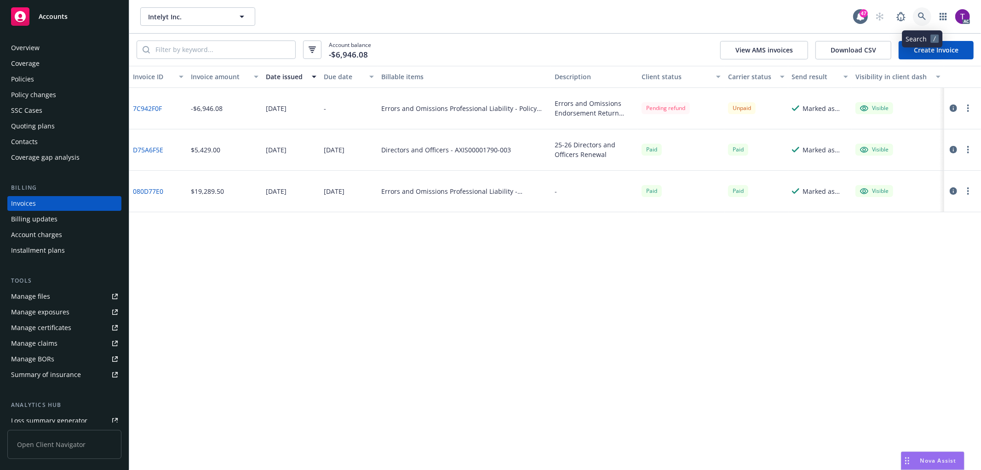
click at [923, 15] on icon at bounding box center [922, 16] width 8 height 8
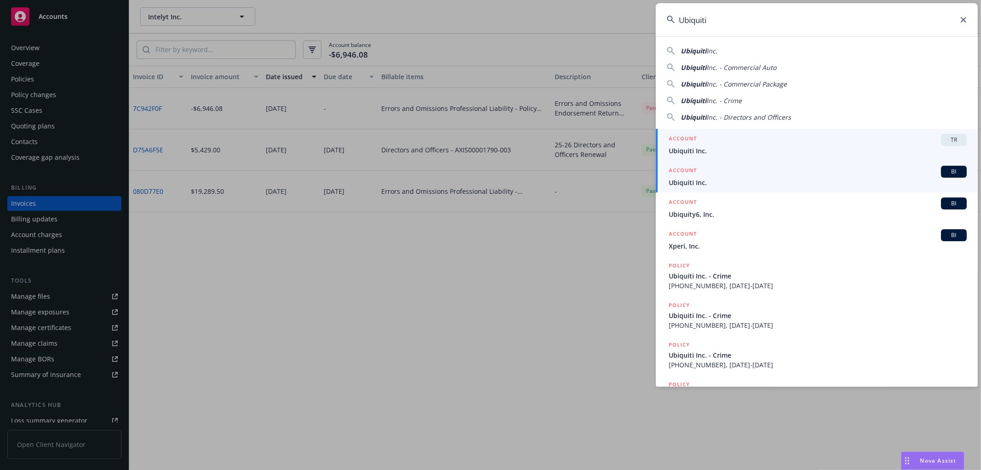
type input "Ubiquiti"
click at [690, 183] on span "Ubiquiti Inc." at bounding box center [818, 183] width 298 height 10
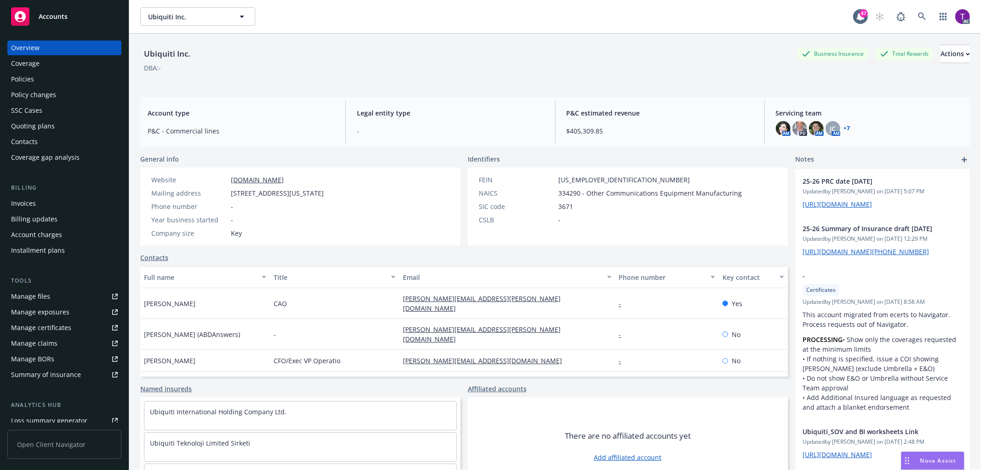
click at [14, 204] on div "Invoices" at bounding box center [23, 203] width 25 height 15
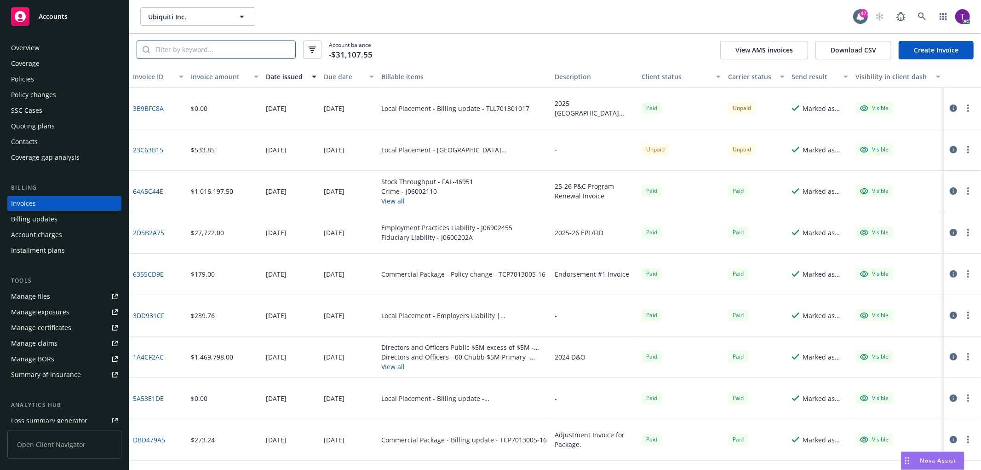
click at [189, 56] on input "search" at bounding box center [222, 49] width 145 height 17
paste input "64A5C44E"
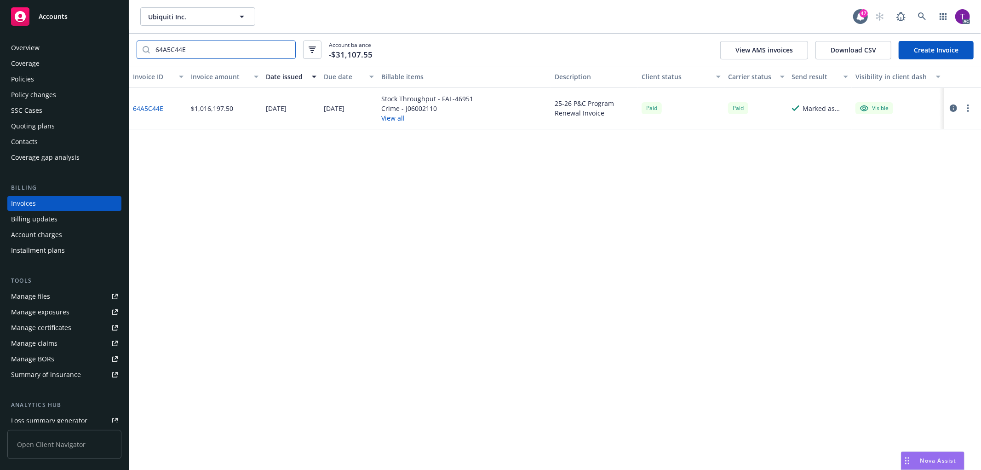
type input "64A5C44E"
click at [149, 106] on link "64A5C44E" at bounding box center [148, 108] width 30 height 10
click at [913, 13] on link at bounding box center [922, 16] width 18 height 18
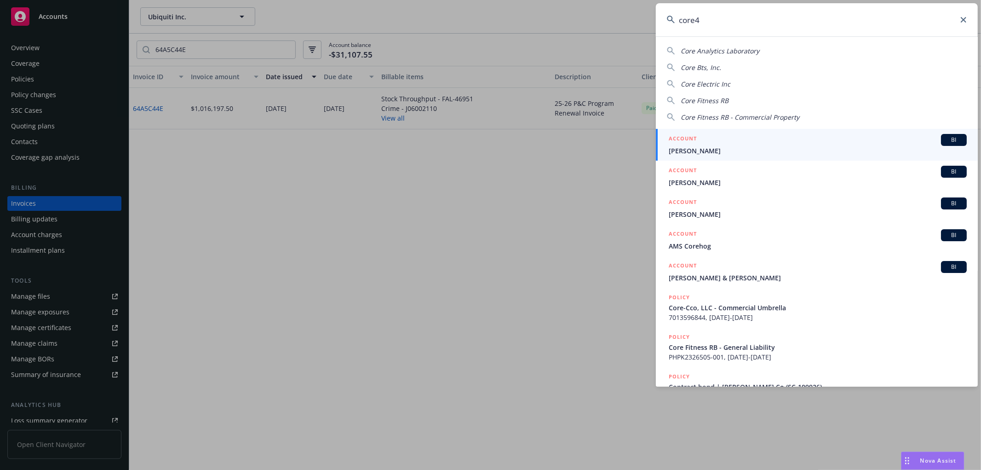
type input "core42"
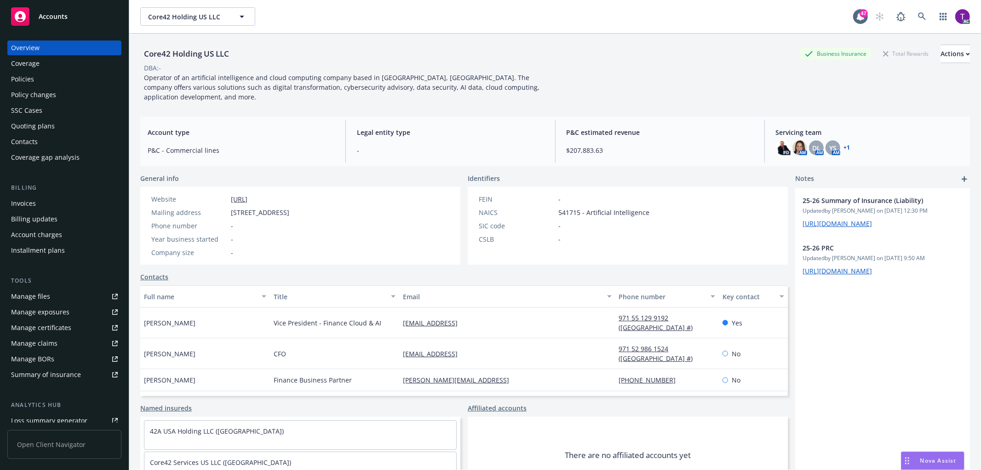
click at [60, 201] on div "Invoices" at bounding box center [64, 203] width 107 height 15
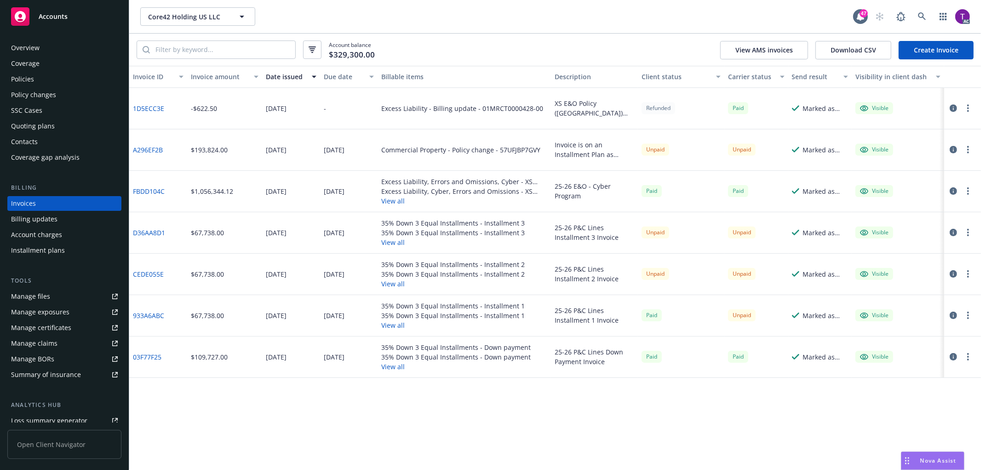
click at [951, 107] on icon "button" at bounding box center [953, 107] width 7 height 7
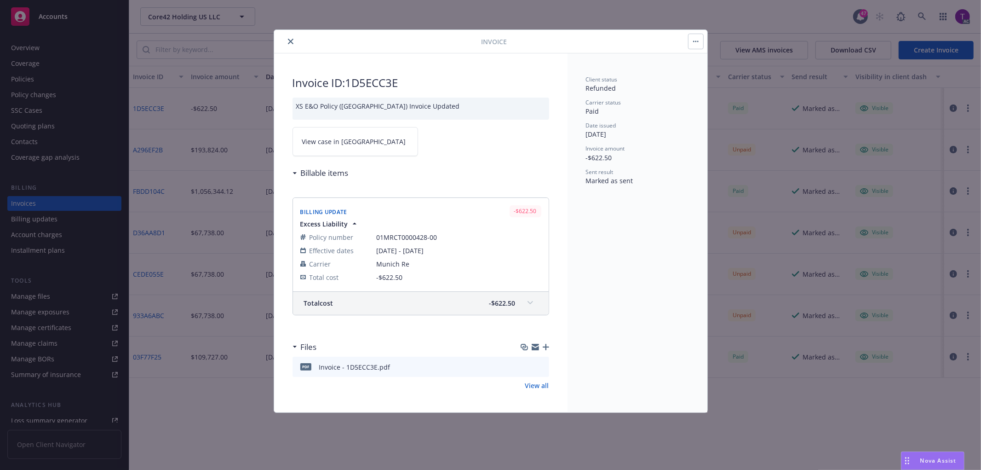
click at [327, 143] on span "View case in SSC" at bounding box center [354, 142] width 104 height 10
drag, startPoint x: 415, startPoint y: 90, endPoint x: 350, endPoint y: 86, distance: 65.5
click at [350, 86] on div "Invoice ID: 1D5ECC3E XS E&O Policy (Munich) Invoice Updated View case in SSC Bi…" at bounding box center [420, 232] width 293 height 359
copy h2 "1D5ECC3E"
click at [290, 47] on div "Invoice" at bounding box center [490, 41] width 433 height 23
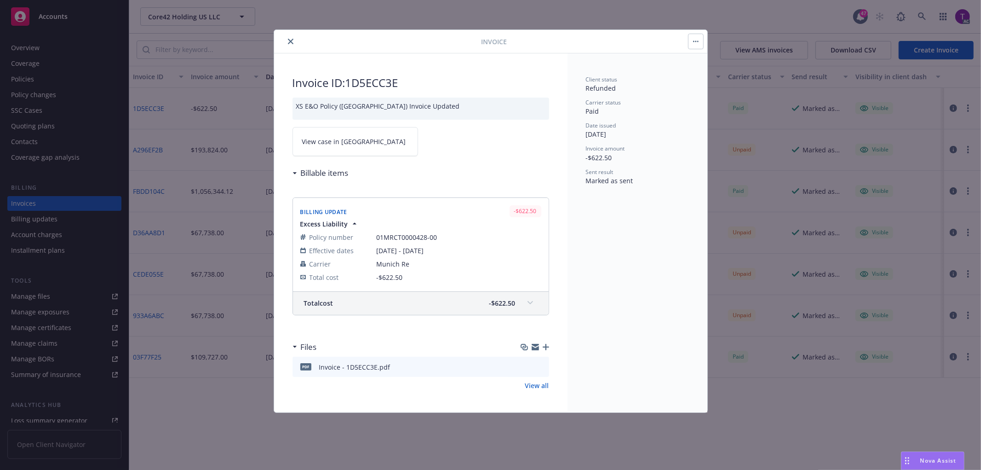
click at [289, 42] on icon "close" at bounding box center [291, 42] width 6 height 6
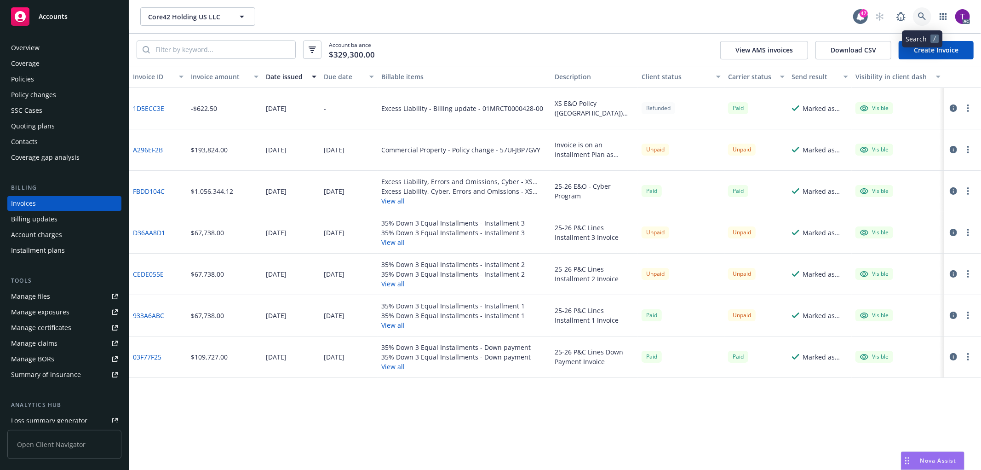
click at [920, 13] on icon at bounding box center [922, 16] width 8 height 8
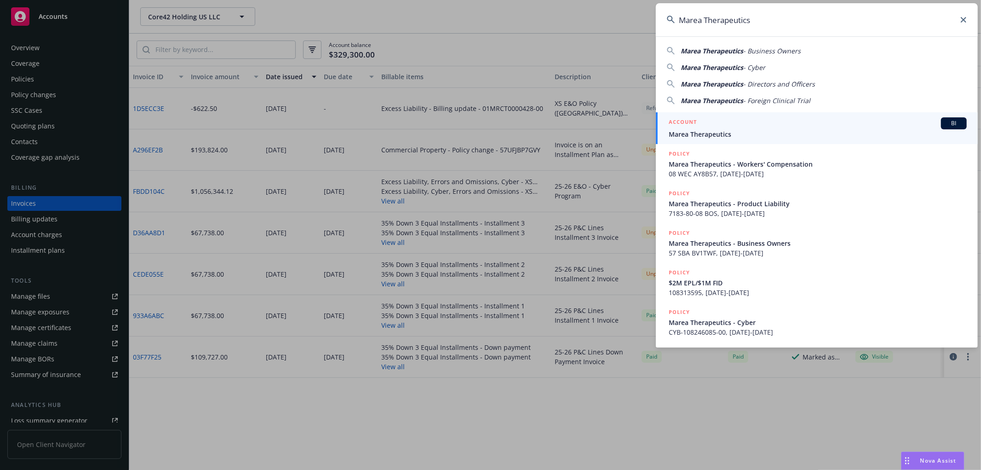
type input "Marea Therapeutics"
click at [682, 128] on h5 "ACCOUNT" at bounding box center [683, 122] width 28 height 11
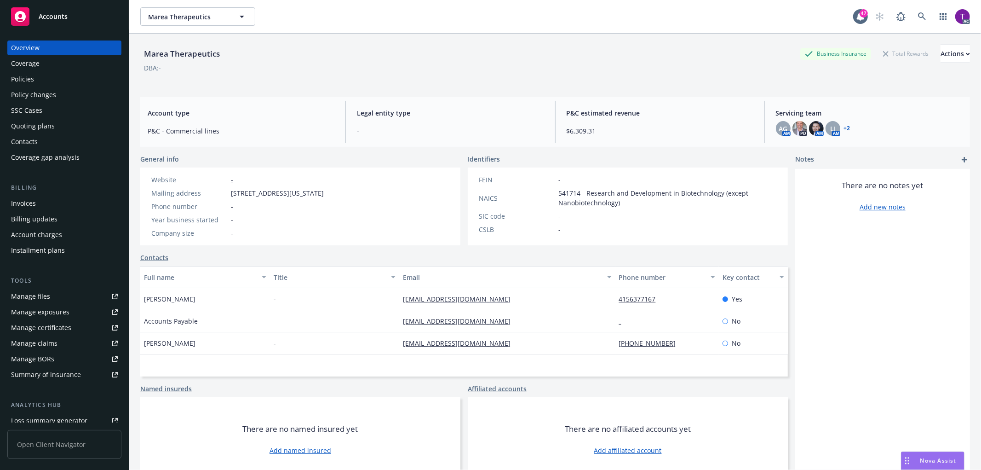
click at [28, 203] on div "Invoices" at bounding box center [23, 203] width 25 height 15
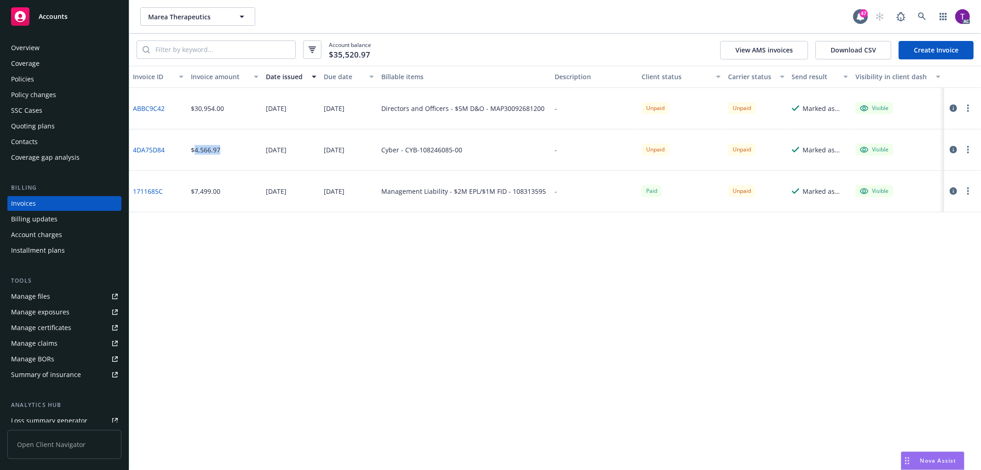
drag, startPoint x: 223, startPoint y: 158, endPoint x: 194, endPoint y: 154, distance: 29.2
click at [194, 154] on div "$4,566.97" at bounding box center [224, 149] width 75 height 41
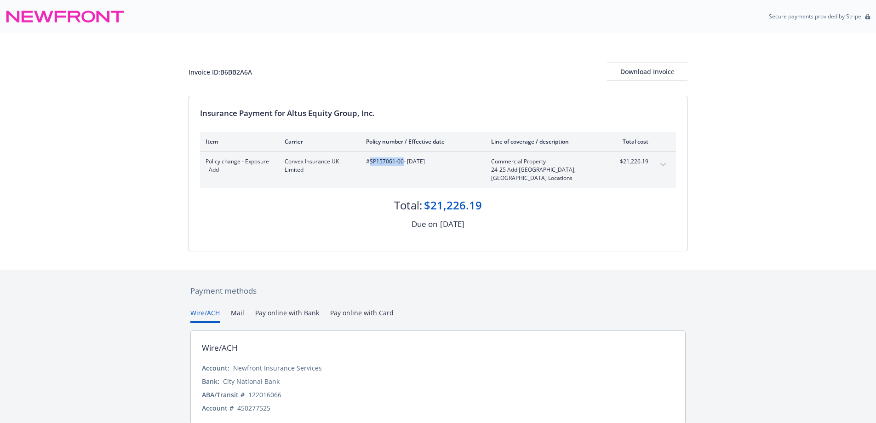
drag, startPoint x: 403, startPoint y: 166, endPoint x: 370, endPoint y: 162, distance: 33.3
click at [370, 162] on div "#SP157061-00 - 03/18/2025" at bounding box center [421, 169] width 110 height 25
copy span "SP157061-00"
drag, startPoint x: 266, startPoint y: 66, endPoint x: 222, endPoint y: 73, distance: 44.7
click at [222, 73] on div "Invoice ID: B6BB2A6A Download Invoice" at bounding box center [438, 72] width 499 height 18
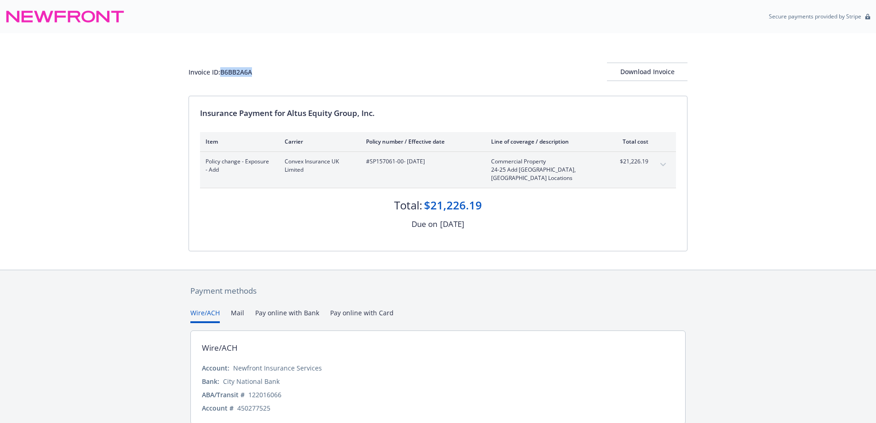
copy div "B6BB2A6A"
drag, startPoint x: 499, startPoint y: 199, endPoint x: 425, endPoint y: 195, distance: 74.2
click at [425, 195] on div "Total: $21,226.19" at bounding box center [438, 200] width 476 height 25
